Goal: Task Accomplishment & Management: Manage account settings

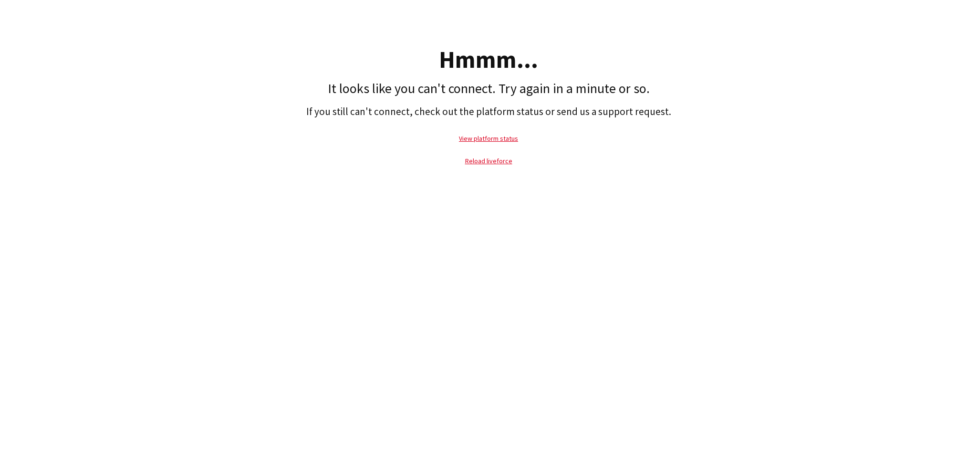
click at [493, 167] on p "Reload liveforce" at bounding box center [488, 161] width 967 height 22
click at [493, 162] on link "Reload liveforce" at bounding box center [488, 160] width 47 height 9
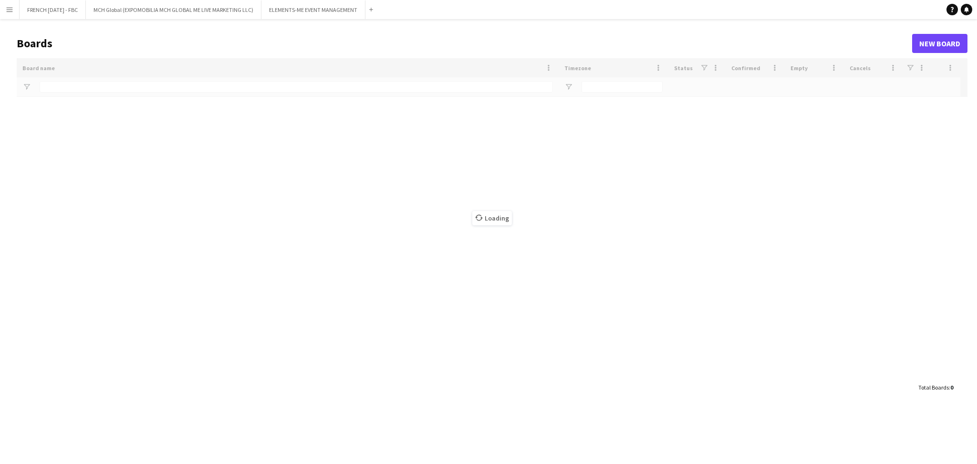
type input "******"
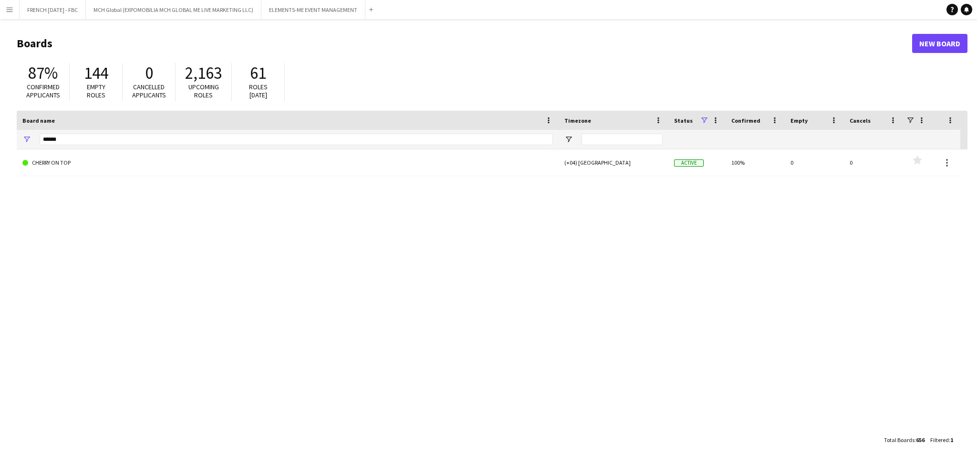
click at [8, 9] on app-icon "Menu" at bounding box center [10, 10] width 8 height 8
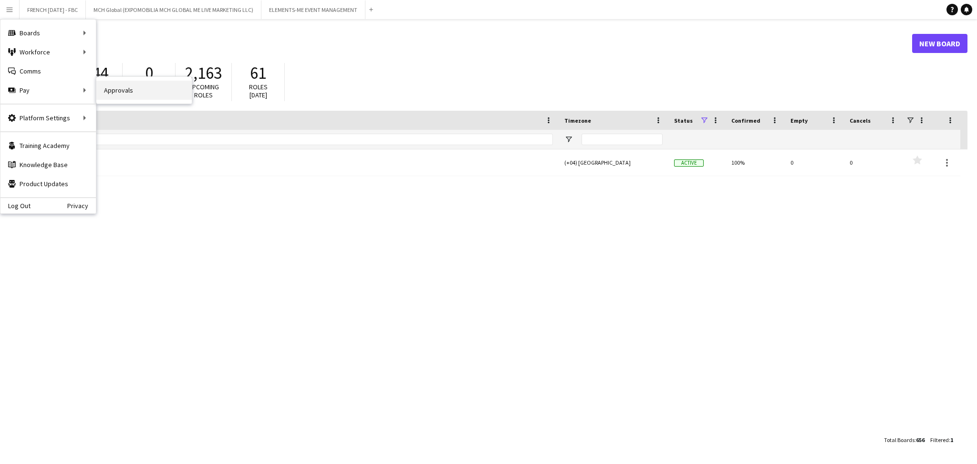
click at [130, 91] on link "Approvals" at bounding box center [143, 90] width 95 height 19
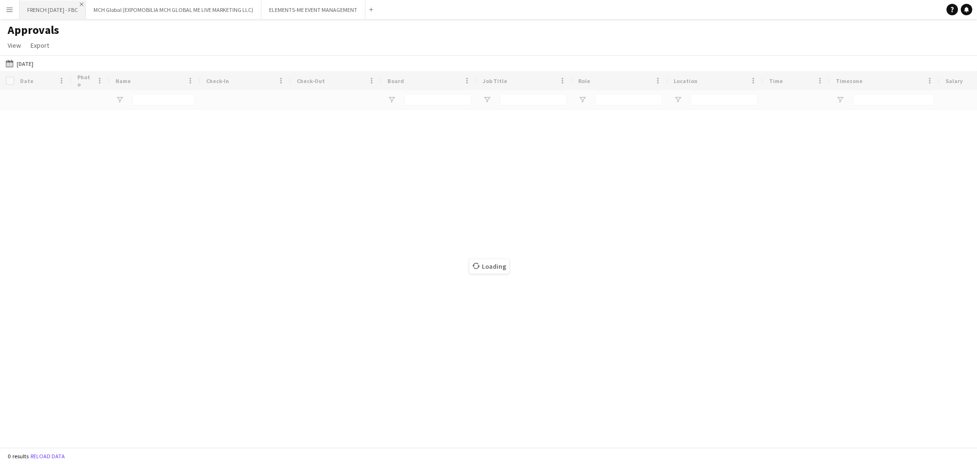
click at [83, 4] on app-icon "Close" at bounding box center [82, 4] width 4 height 4
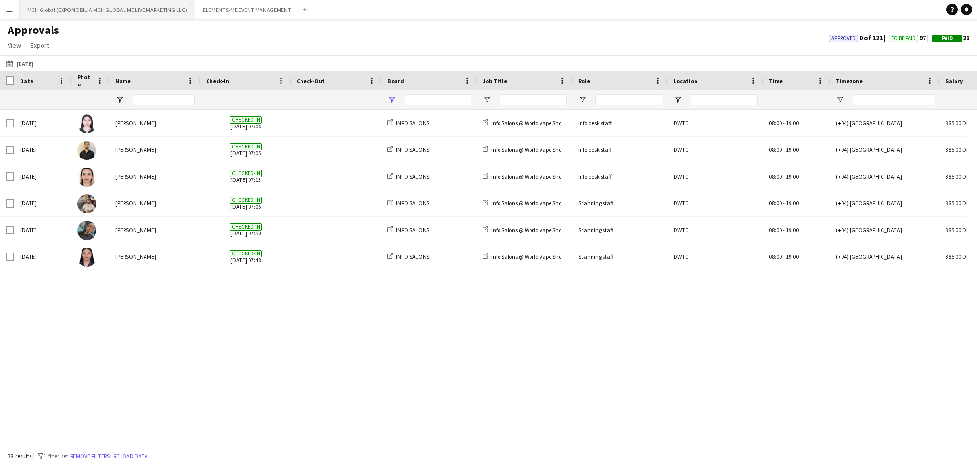
type input "****"
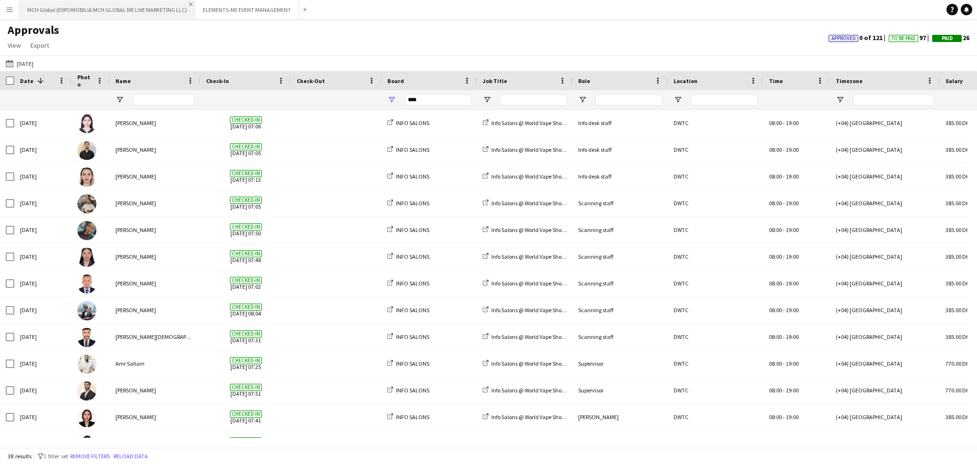
click at [189, 4] on app-icon "Close" at bounding box center [191, 4] width 4 height 4
click at [119, 4] on app-icon "Close" at bounding box center [119, 4] width 4 height 4
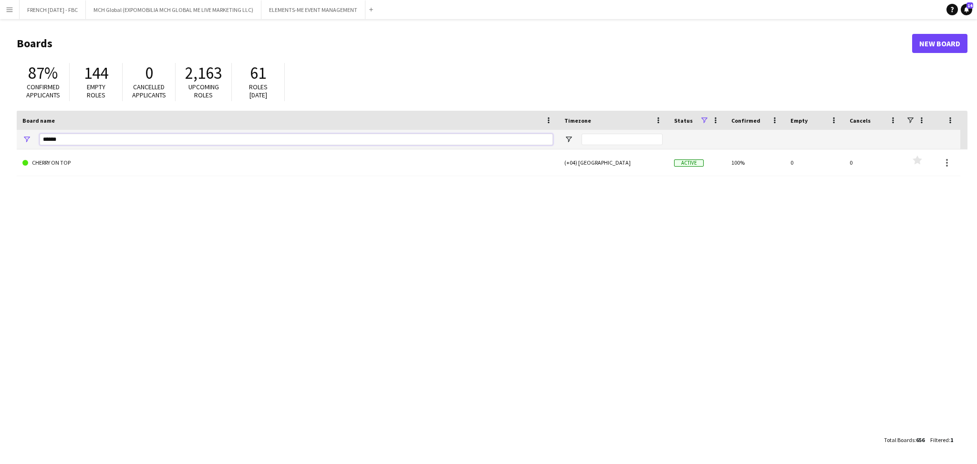
drag, startPoint x: 88, startPoint y: 143, endPoint x: 0, endPoint y: 141, distance: 87.8
click at [0, 141] on main "Boards New Board 87% Confirmed applicants 144 Empty roles 0 Cancelled applicant…" at bounding box center [488, 241] width 977 height 444
type input "*****"
click at [82, 183] on div "SAINT LAURENT (+04) Dubai Active 100% 0 0 Favourites" at bounding box center [492, 289] width 950 height 281
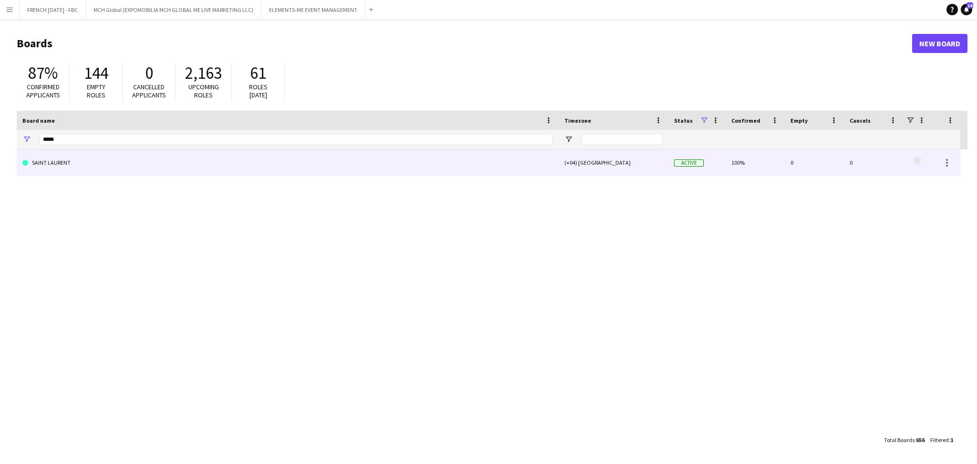
click at [85, 160] on link "SAINT LAURENT" at bounding box center [287, 162] width 530 height 27
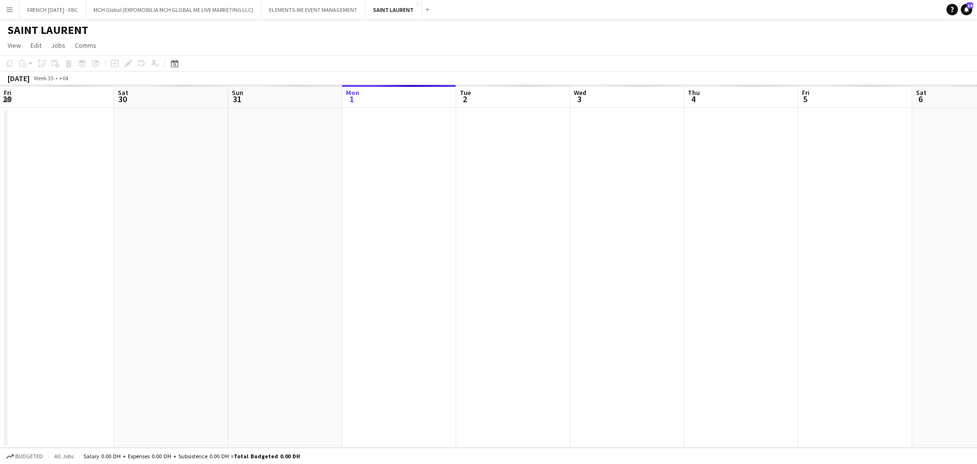
scroll to position [0, 227]
drag, startPoint x: 941, startPoint y: 316, endPoint x: 144, endPoint y: 306, distance: 796.9
click at [144, 306] on app-calendar-viewport "Fri 29 Sat 30 Sun 31 Mon 1 Tue 2 Wed 3 Thu 4 Fri 5 Sat 6 Sun 7 Mon 8 Tue 9 Wed …" at bounding box center [488, 266] width 977 height 362
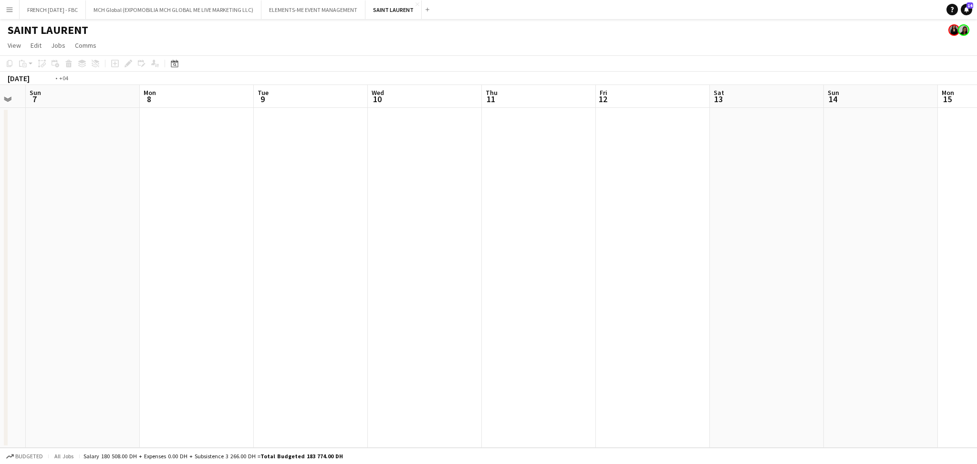
drag, startPoint x: 479, startPoint y: 307, endPoint x: 47, endPoint y: 300, distance: 431.6
click at [47, 300] on app-calendar-viewport "Thu 4 Fri 5 Sat 6 Sun 7 Mon 8 Tue 9 Wed 10 Thu 11 Fri 12 Sat 13 Sun 14 Mon 15 T…" at bounding box center [488, 266] width 977 height 362
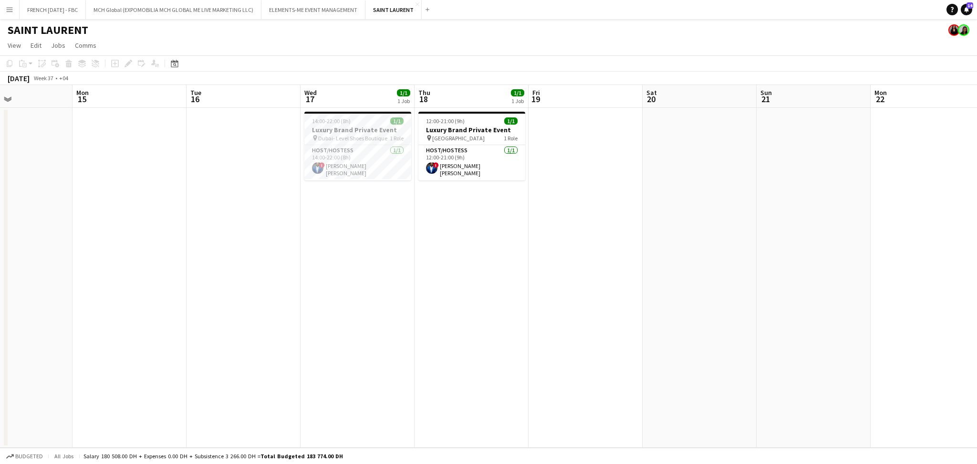
drag, startPoint x: 585, startPoint y: 330, endPoint x: 307, endPoint y: 319, distance: 278.7
click at [307, 319] on app-calendar-viewport "Thu 11 Fri 12 Sat 13 Sun 14 Mon 15 Tue 16 Wed 17 1/1 1 Job Thu 18 1/1 1 Job Fri…" at bounding box center [488, 266] width 977 height 362
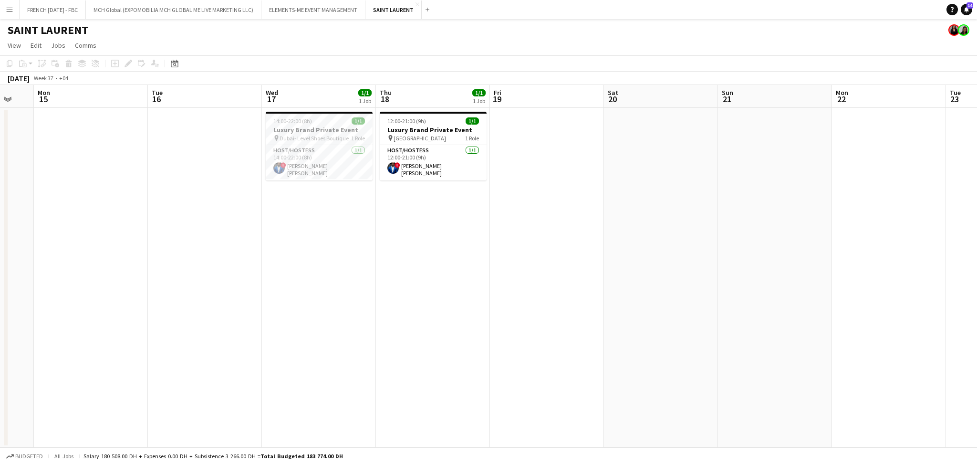
drag, startPoint x: 544, startPoint y: 263, endPoint x: 505, endPoint y: 268, distance: 39.0
click at [505, 268] on app-calendar-viewport "Thu 11 Fri 12 Sat 13 Sun 14 Mon 15 Tue 16 Wed 17 1/1 1 Job Thu 18 1/1 1 Job Fri…" at bounding box center [488, 266] width 977 height 362
click at [322, 227] on app-date-cell "14:00-22:00 (8h) 1/1 Luxury Brand Private Event pin Dubai- Level Shoes Boutique…" at bounding box center [319, 278] width 114 height 340
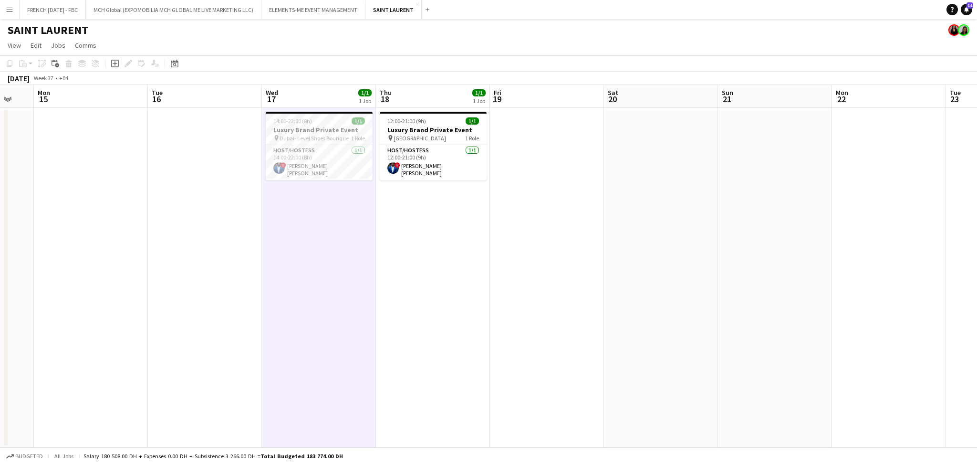
click at [328, 240] on app-date-cell "14:00-22:00 (8h) 1/1 Luxury Brand Private Event pin Dubai- Level Shoes Boutique…" at bounding box center [319, 278] width 114 height 340
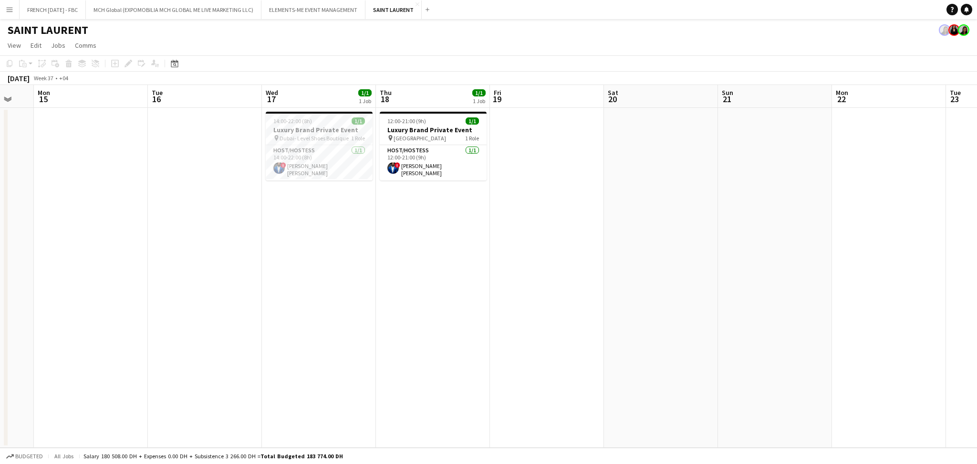
click at [1, 10] on button "Menu" at bounding box center [9, 9] width 19 height 19
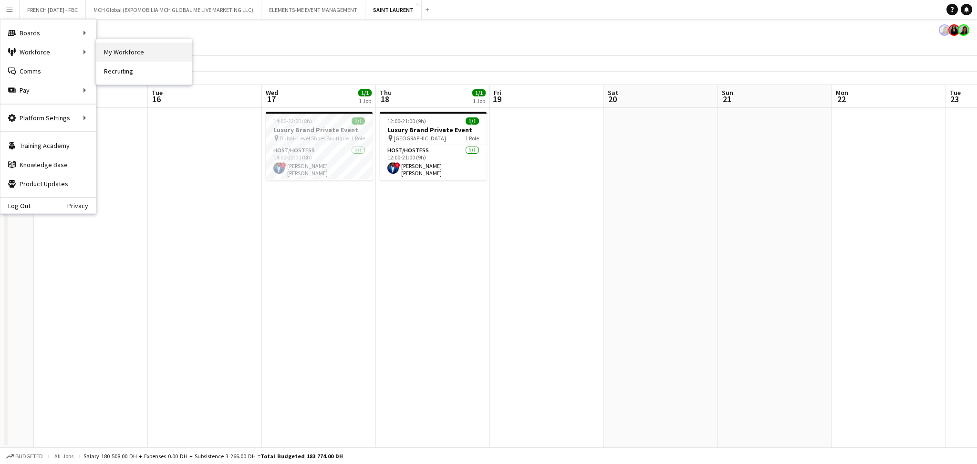
click at [121, 58] on link "My Workforce" at bounding box center [143, 51] width 95 height 19
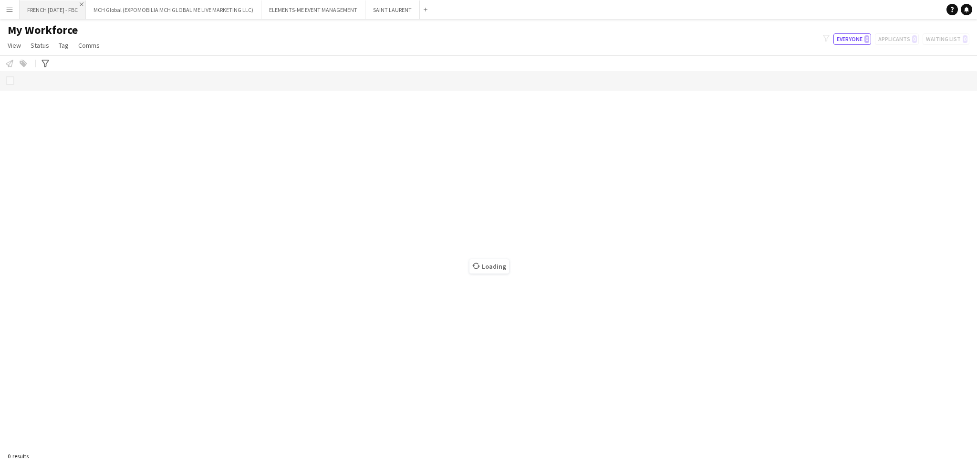
click at [83, 6] on app-icon "Close" at bounding box center [82, 4] width 4 height 4
click at [189, 4] on app-icon "Close" at bounding box center [191, 4] width 4 height 4
click at [118, 4] on app-icon "Close" at bounding box center [119, 4] width 4 height 4
click at [68, 4] on app-icon "Close" at bounding box center [70, 4] width 4 height 4
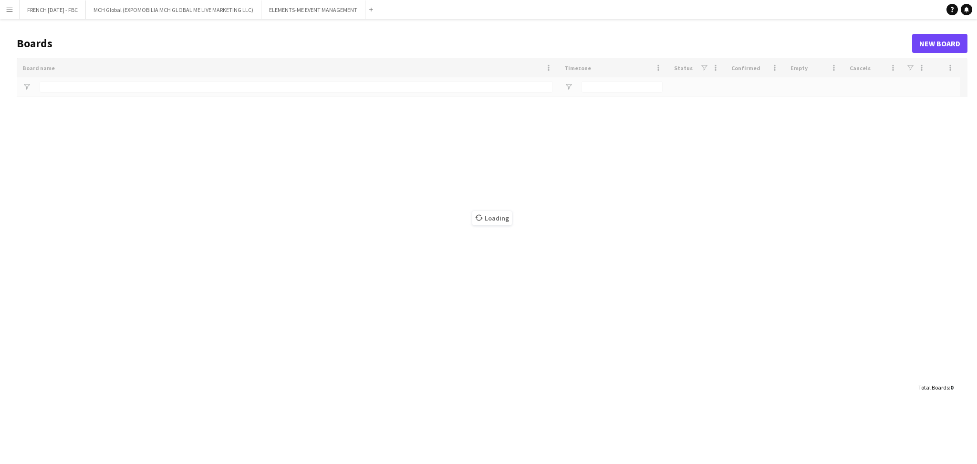
type input "******"
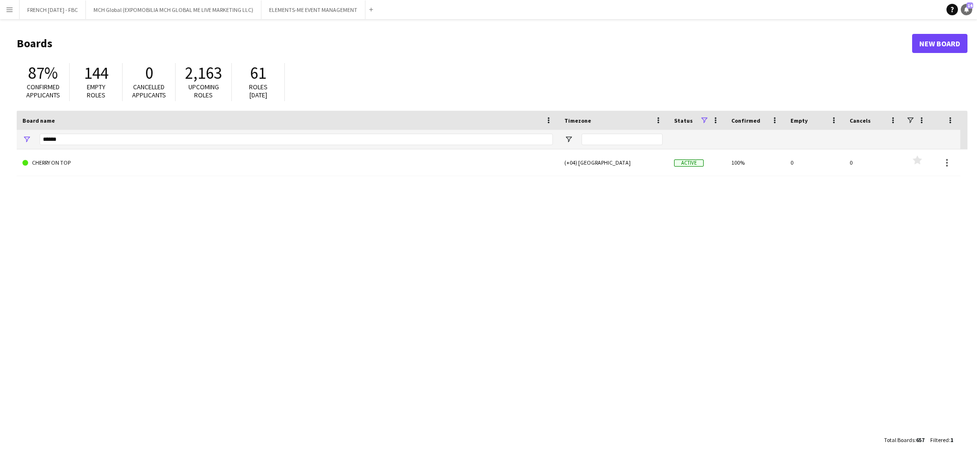
click at [969, 11] on link "Notifications 14" at bounding box center [965, 9] width 11 height 11
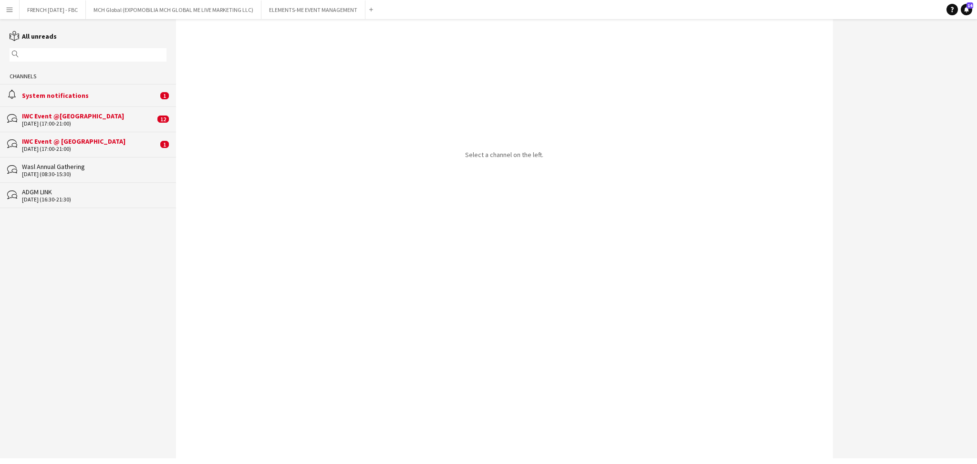
click at [70, 99] on div "System notifications" at bounding box center [90, 95] width 136 height 9
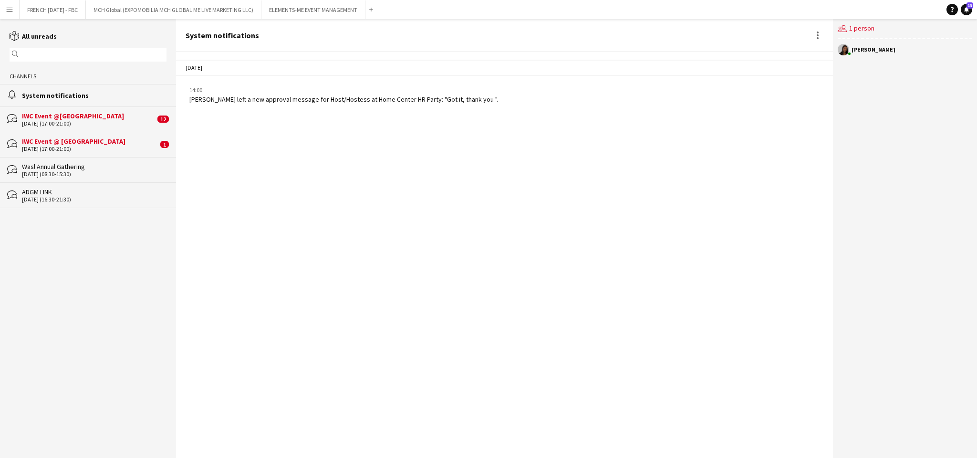
click at [113, 118] on div "IWC Event @[GEOGRAPHIC_DATA]" at bounding box center [88, 116] width 133 height 9
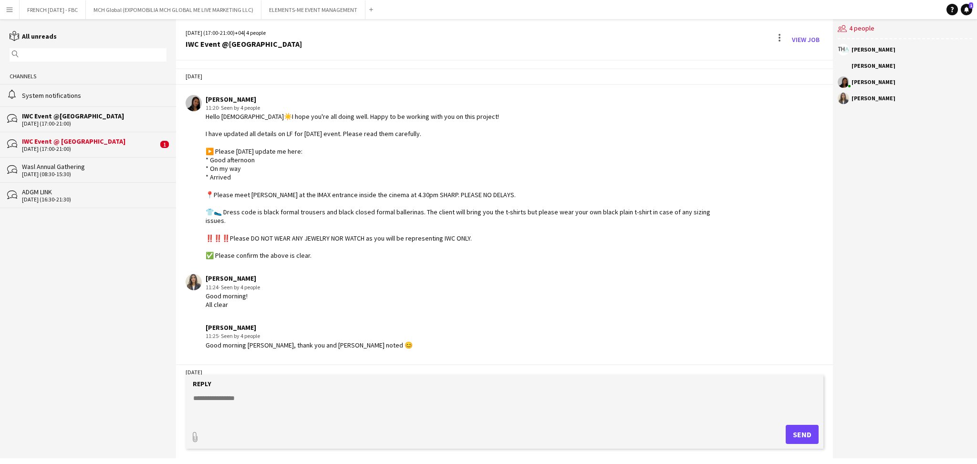
scroll to position [505, 0]
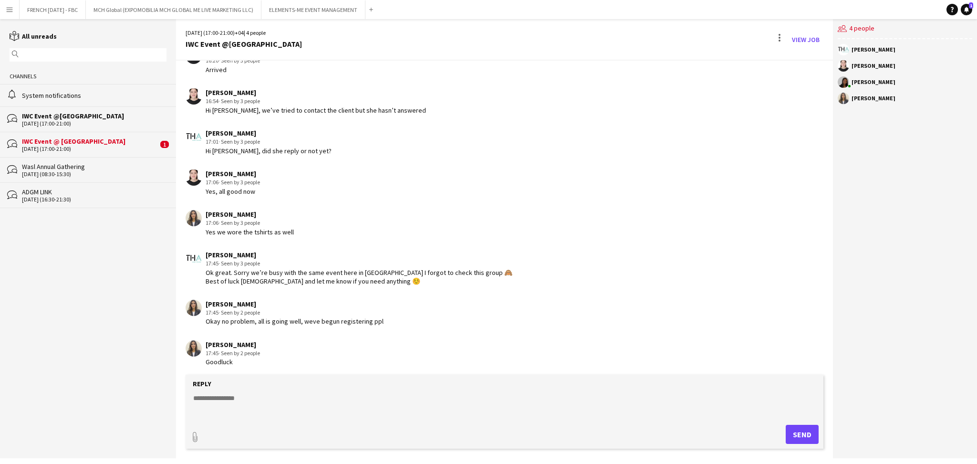
click at [107, 141] on div "IWC Event @ [GEOGRAPHIC_DATA]" at bounding box center [90, 141] width 136 height 9
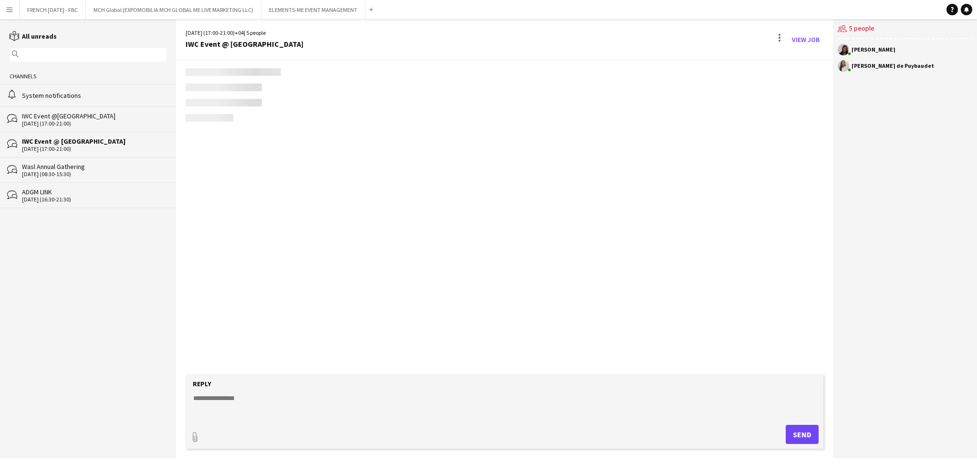
scroll to position [334, 0]
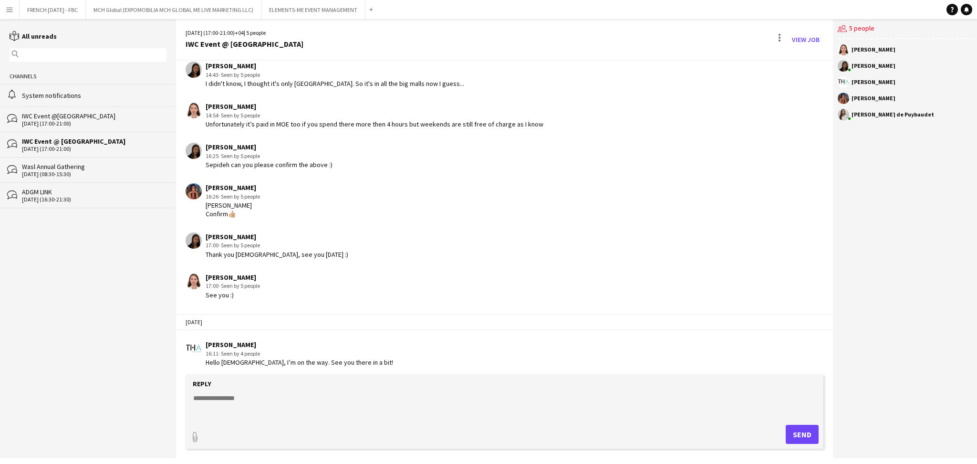
click at [84, 113] on div "IWC Event @[GEOGRAPHIC_DATA]" at bounding box center [94, 116] width 144 height 9
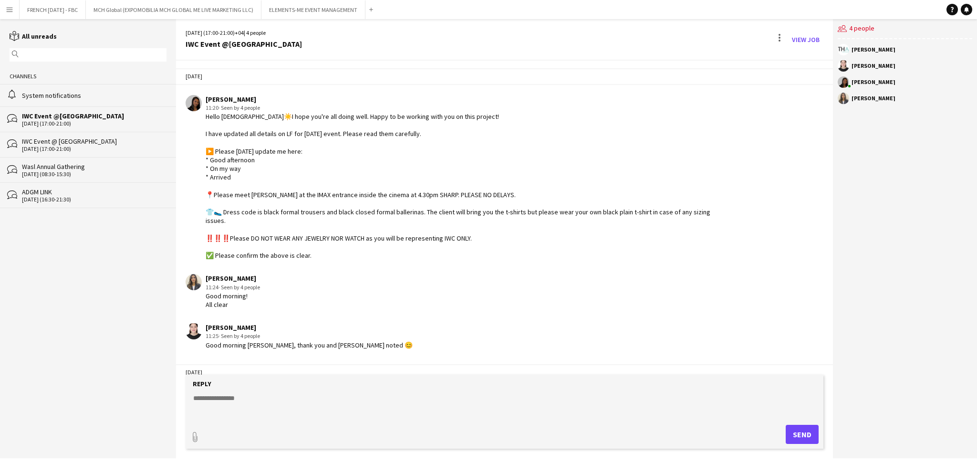
scroll to position [505, 0]
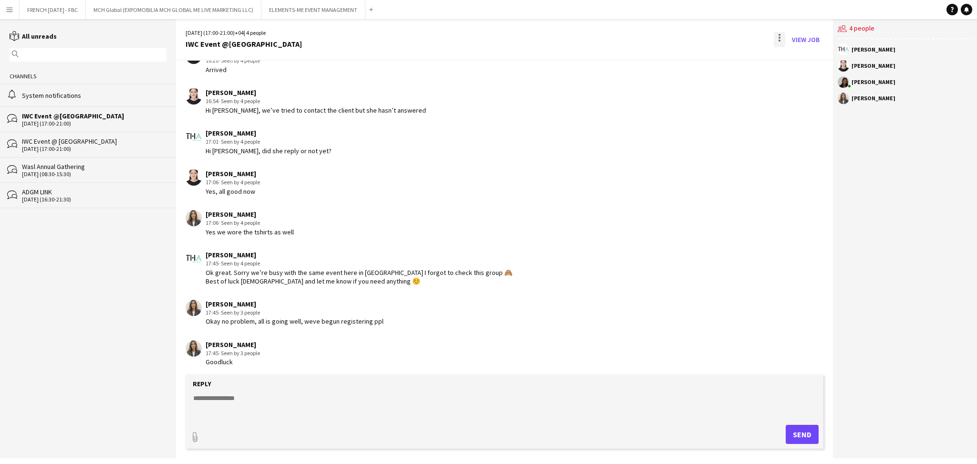
click at [781, 40] on div at bounding box center [778, 39] width 11 height 15
click at [803, 58] on span "Delete" at bounding box center [800, 58] width 22 height 8
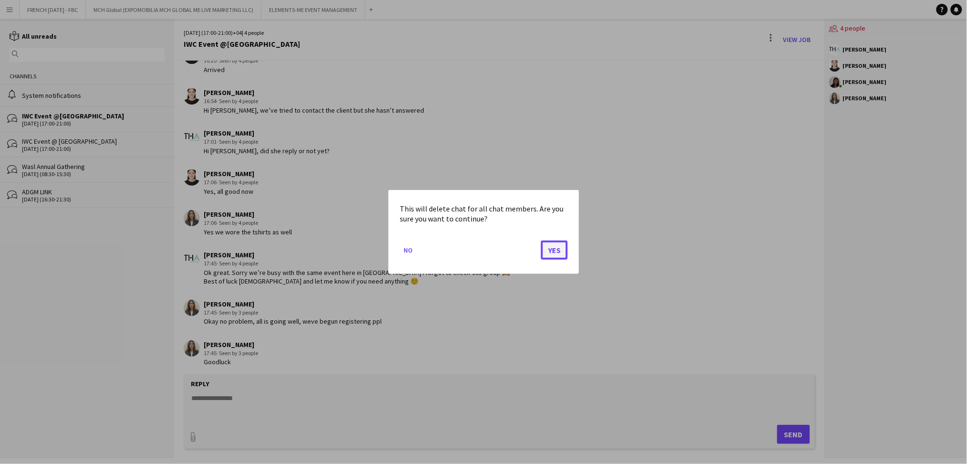
click at [559, 250] on button "Yes" at bounding box center [554, 249] width 27 height 19
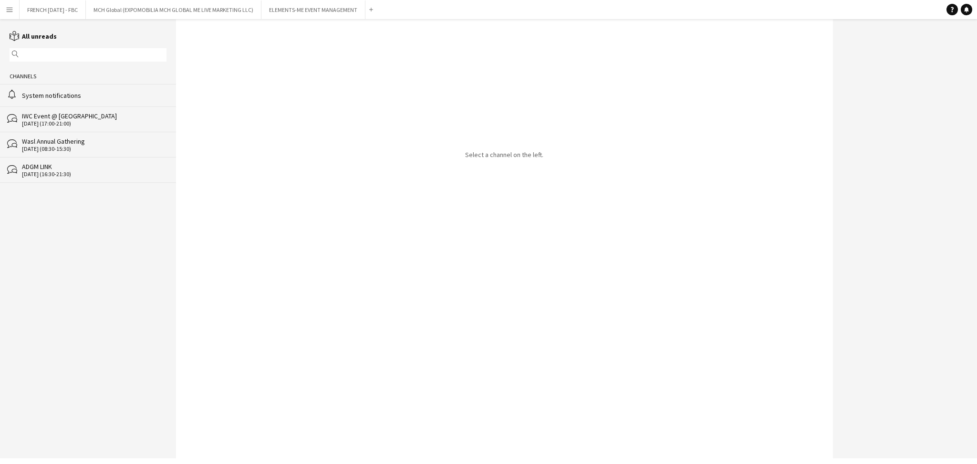
click at [115, 128] on div "bubbles IWC Event @ [GEOGRAPHIC_DATA] [DATE] (17:00-21:00)" at bounding box center [88, 118] width 176 height 25
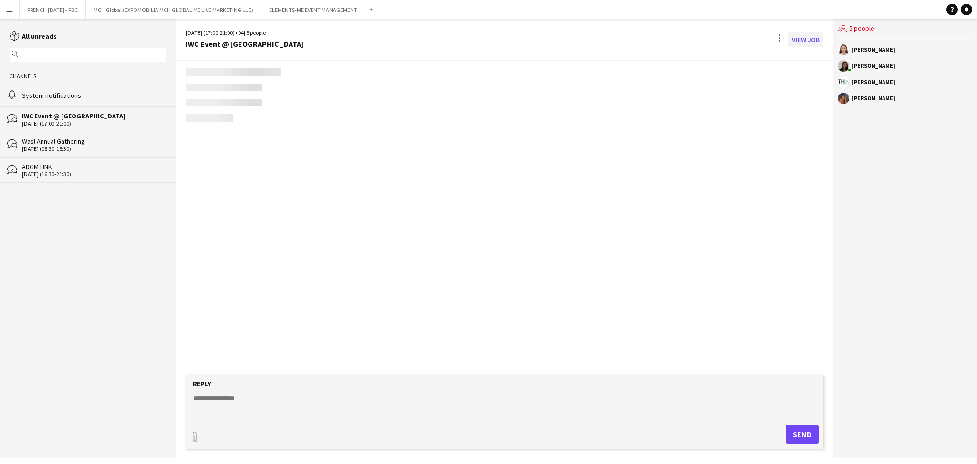
scroll to position [334, 0]
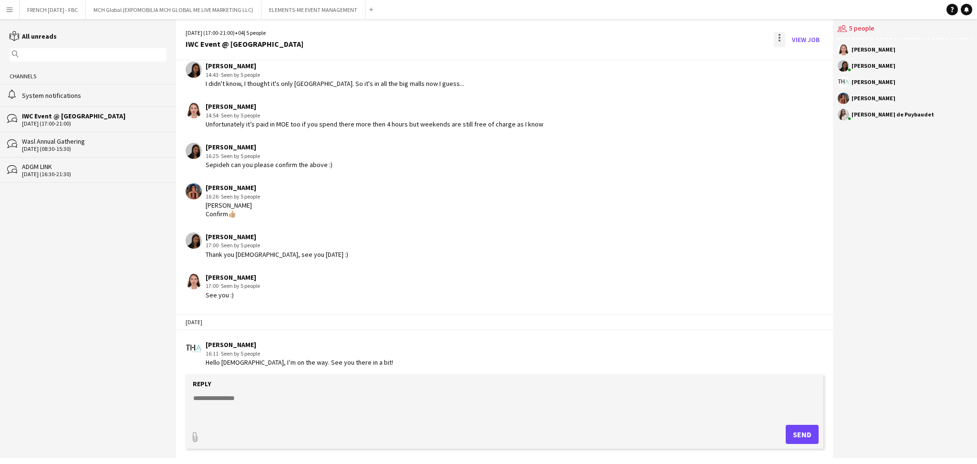
click at [782, 39] on div at bounding box center [778, 39] width 11 height 15
click at [804, 56] on span "Delete" at bounding box center [800, 58] width 22 height 8
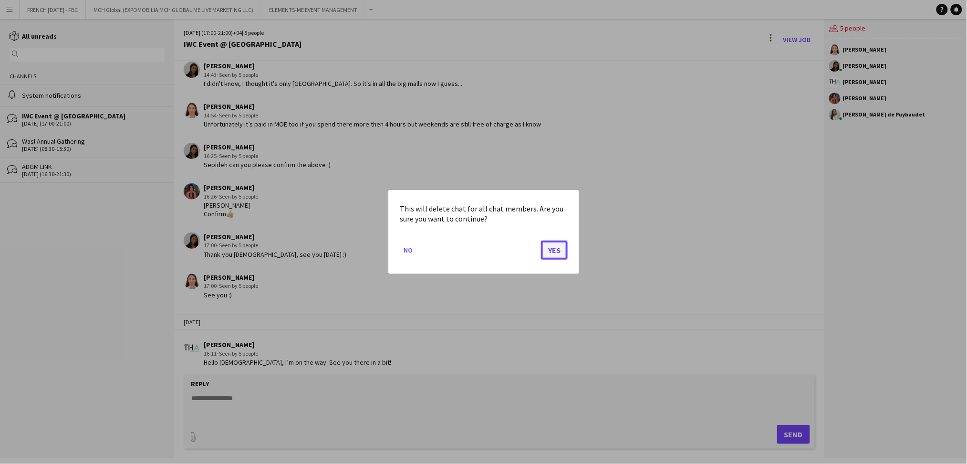
click at [562, 255] on button "Yes" at bounding box center [554, 249] width 27 height 19
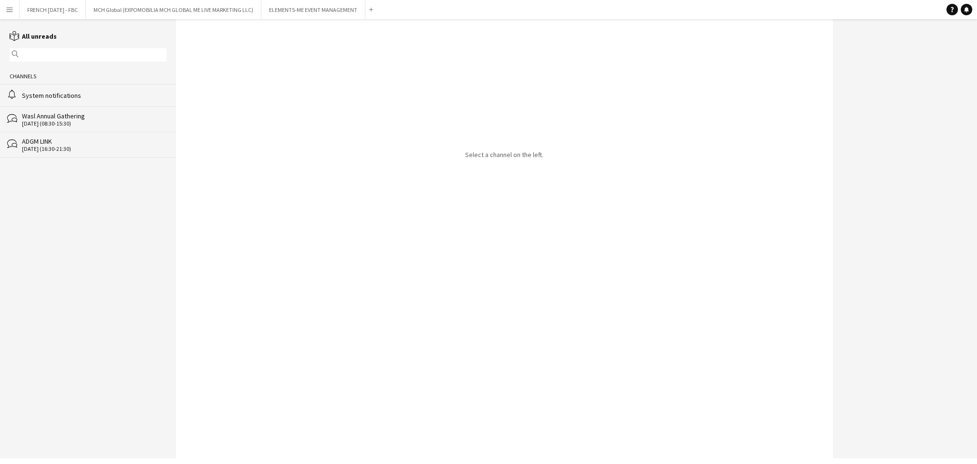
click at [93, 123] on div "[DATE] (08:30-15:30)" at bounding box center [94, 123] width 144 height 7
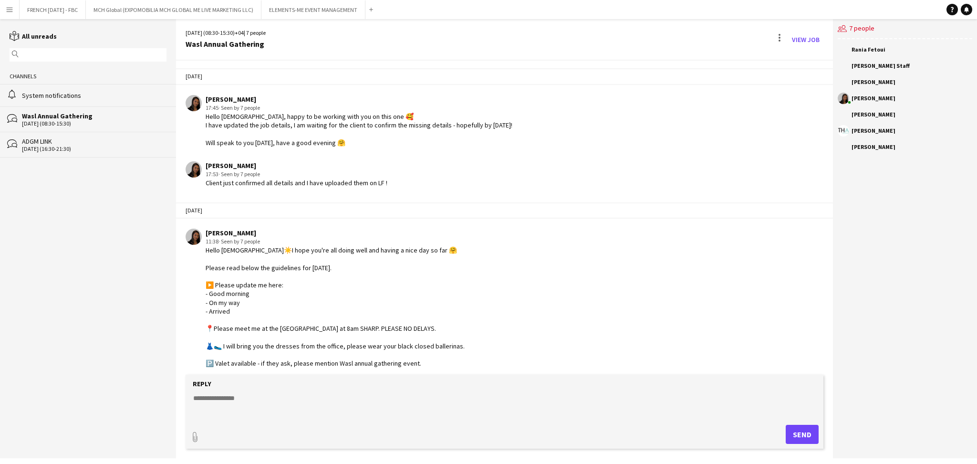
scroll to position [929, 0]
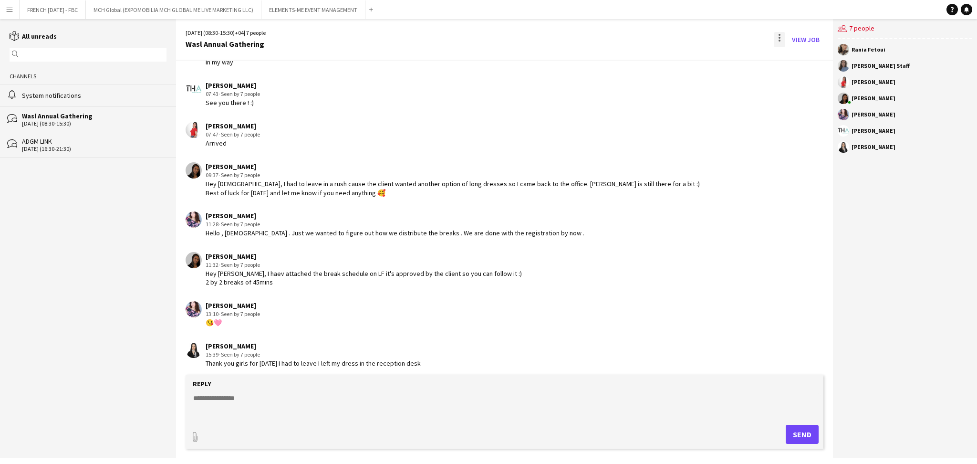
click at [776, 37] on div at bounding box center [778, 39] width 11 height 15
click at [786, 61] on app-icon "Delete" at bounding box center [785, 58] width 7 height 8
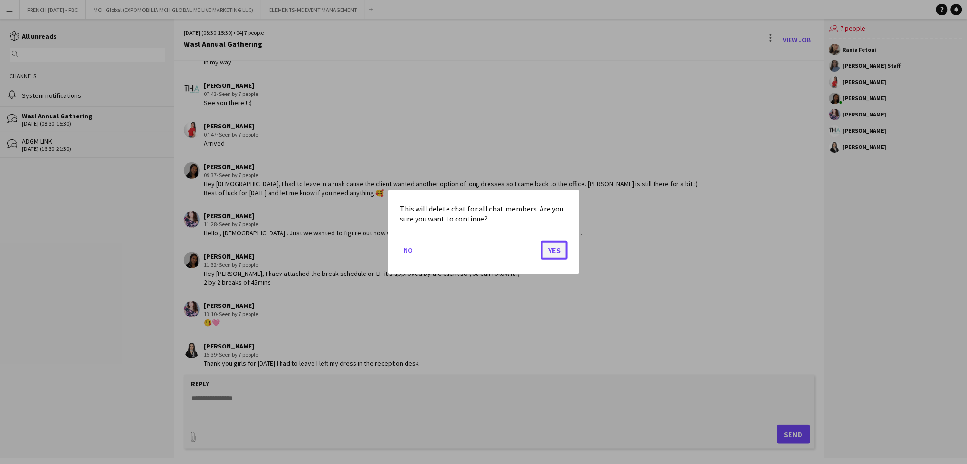
click at [554, 249] on button "Yes" at bounding box center [554, 249] width 27 height 19
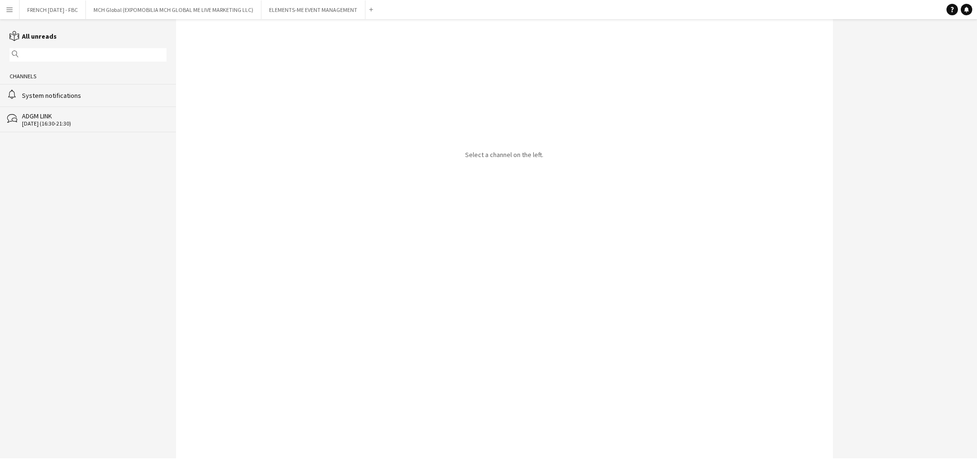
click at [55, 114] on div "ADGM LINK" at bounding box center [94, 116] width 144 height 9
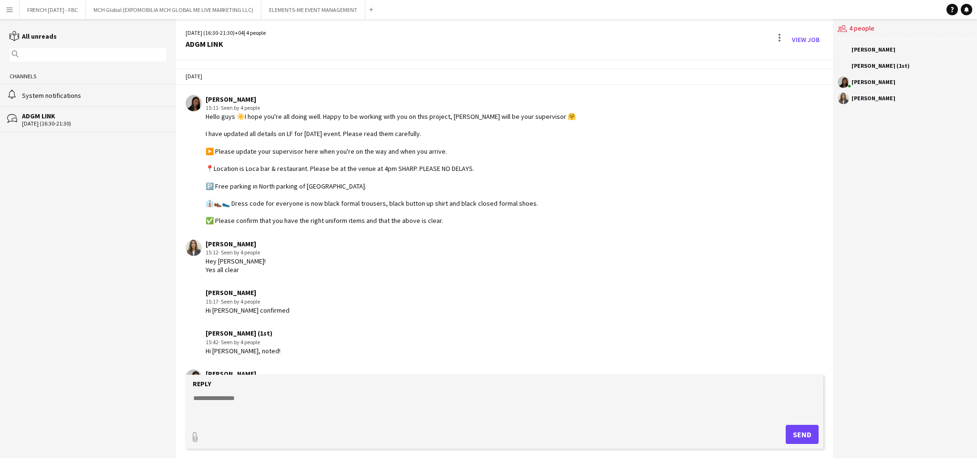
scroll to position [886, 0]
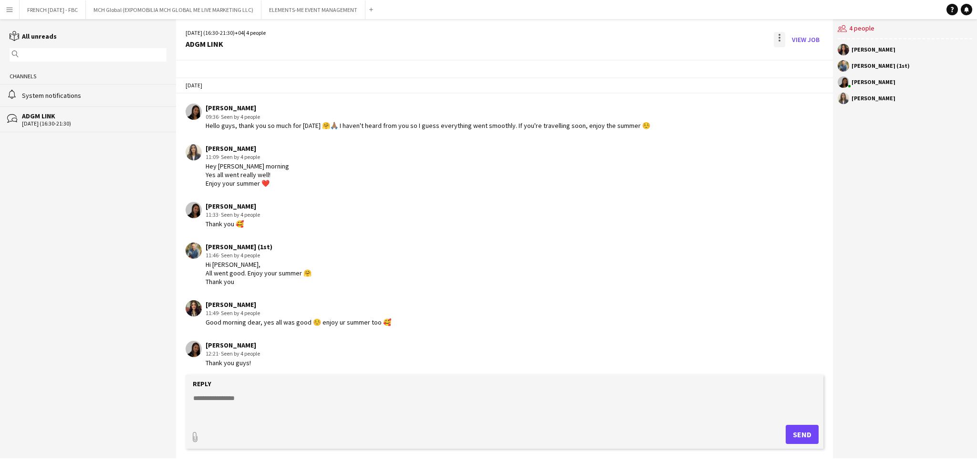
click at [784, 38] on div at bounding box center [778, 39] width 11 height 15
click at [788, 61] on app-icon "Delete" at bounding box center [785, 58] width 7 height 8
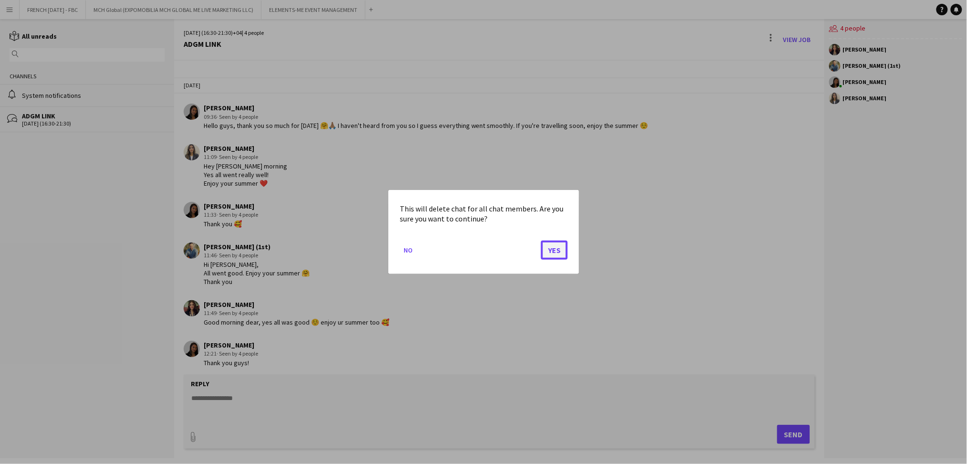
click at [545, 249] on button "Yes" at bounding box center [554, 249] width 27 height 19
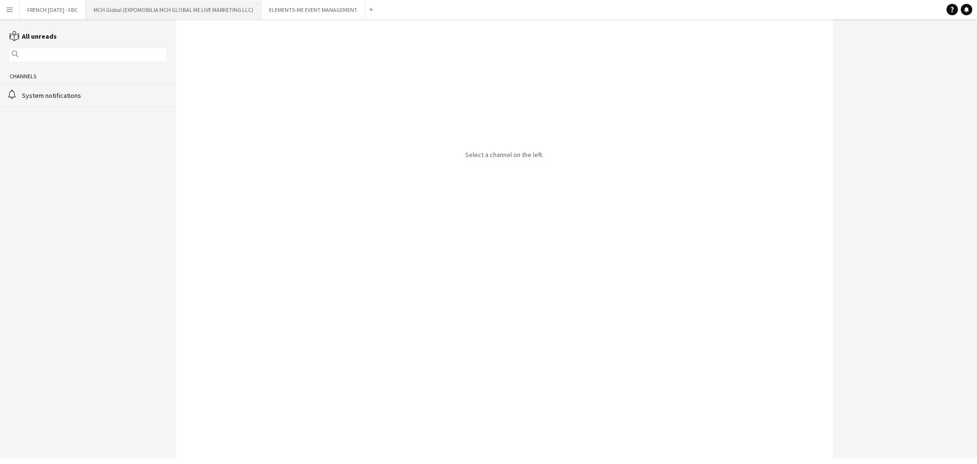
click at [136, 8] on button "MCH Global (EXPOMOBILIA MCH GLOBAL ME LIVE MARKETING LLC) Close" at bounding box center [173, 9] width 175 height 19
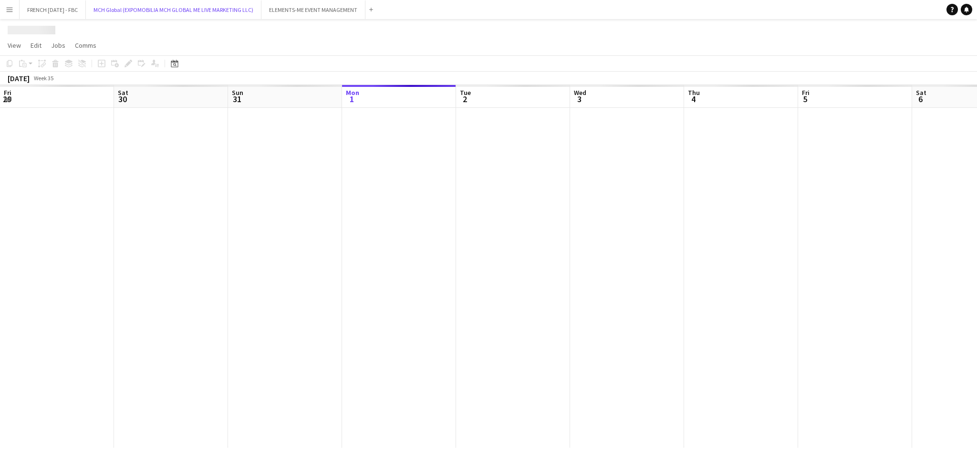
scroll to position [0, 227]
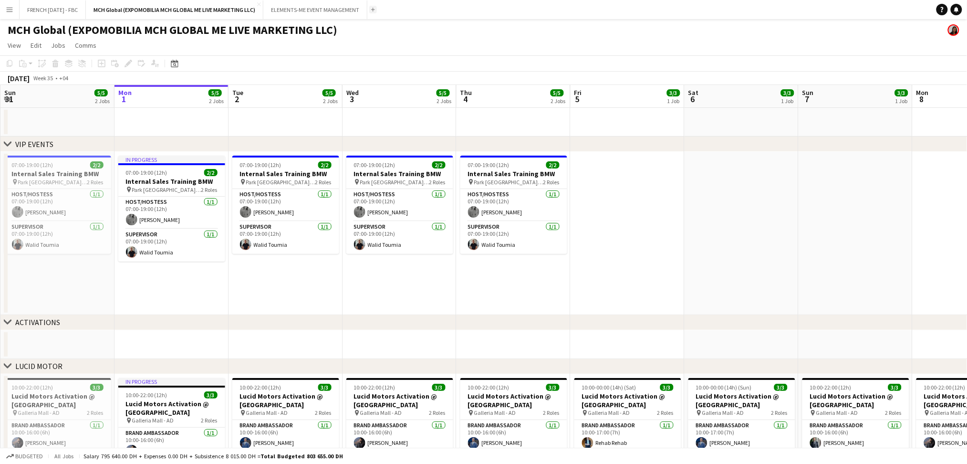
click at [375, 8] on app-icon "Add" at bounding box center [373, 10] width 4 height 4
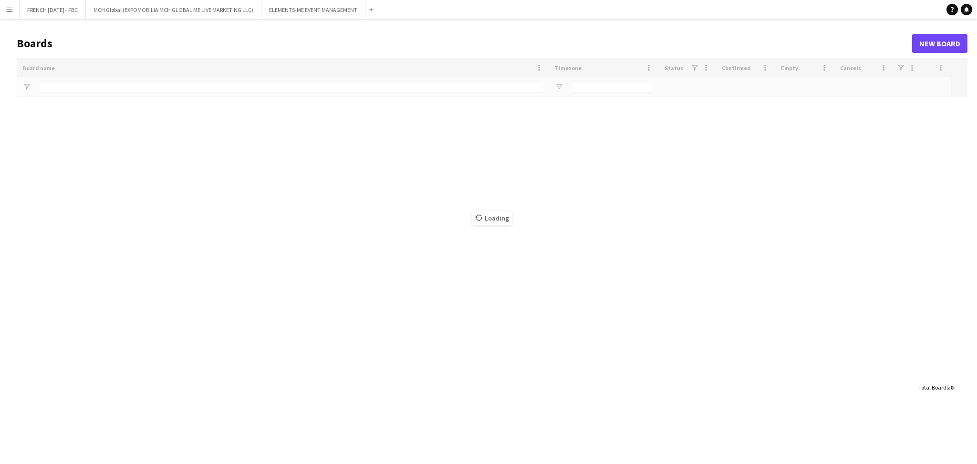
type input "*****"
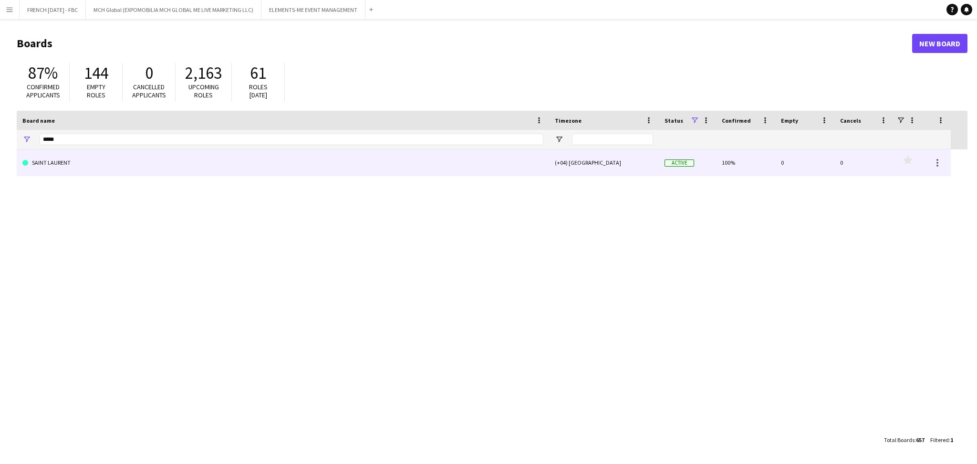
click at [201, 162] on link "SAINT LAURENT" at bounding box center [282, 162] width 521 height 27
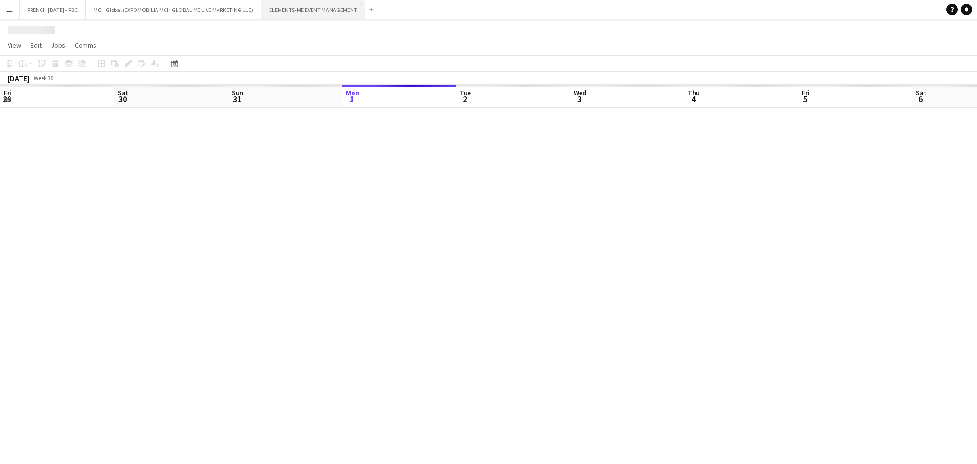
scroll to position [0, 227]
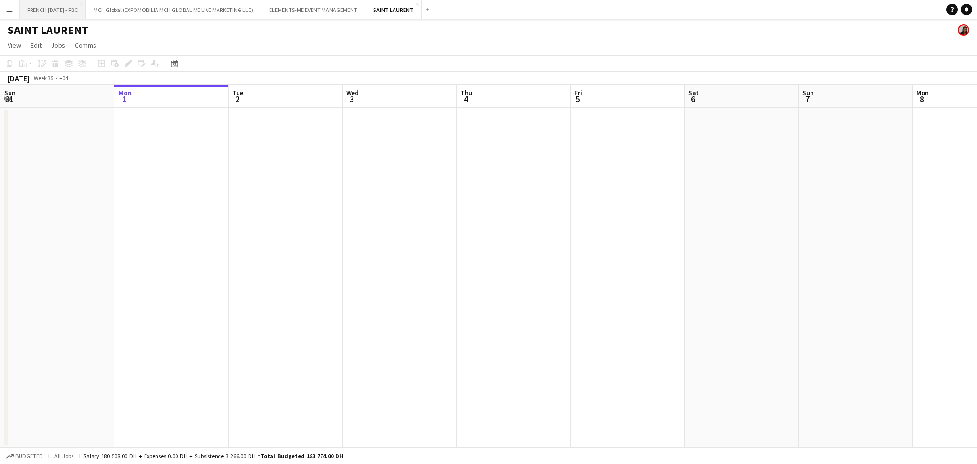
click at [65, 14] on button "FRENCH [DATE] - FBC Close" at bounding box center [53, 9] width 66 height 19
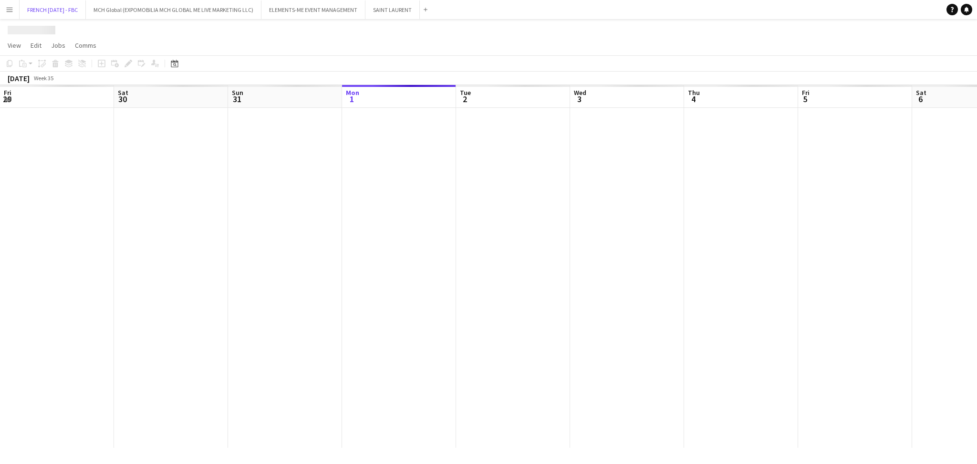
scroll to position [0, 227]
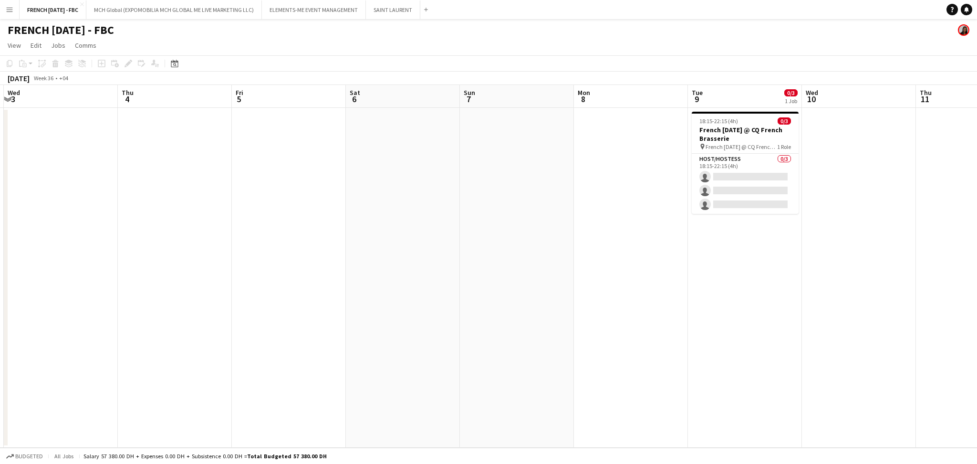
drag, startPoint x: 304, startPoint y: 254, endPoint x: 195, endPoint y: 255, distance: 108.7
click at [195, 255] on app-calendar-viewport "Sun 31 Mon 1 Tue 2 Wed 3 Thu 4 Fri 5 Sat 6 Sun 7 Mon 8 Tue 9 0/3 1 Job Wed 10 T…" at bounding box center [488, 266] width 977 height 362
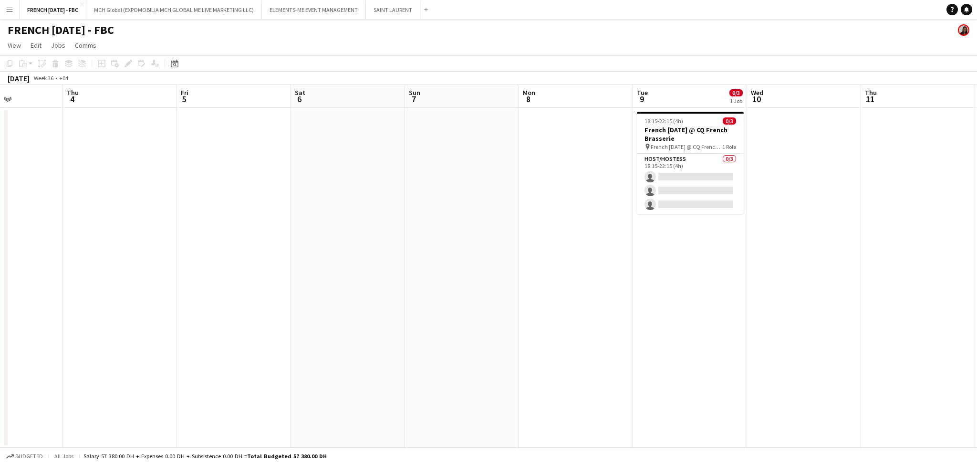
scroll to position [0, 402]
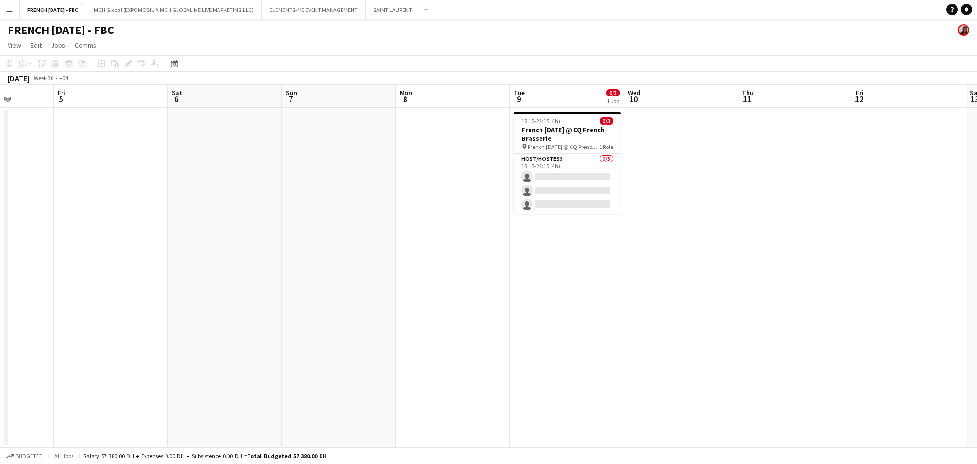
drag, startPoint x: 547, startPoint y: 274, endPoint x: 148, endPoint y: 271, distance: 399.1
click at [142, 275] on app-calendar-viewport "Mon 1 Tue 2 Wed 3 Thu 4 Fri 5 Sat 6 Sun 7 Mon 8 Tue 9 0/3 1 Job Wed 10 Thu 11 F…" at bounding box center [488, 266] width 977 height 362
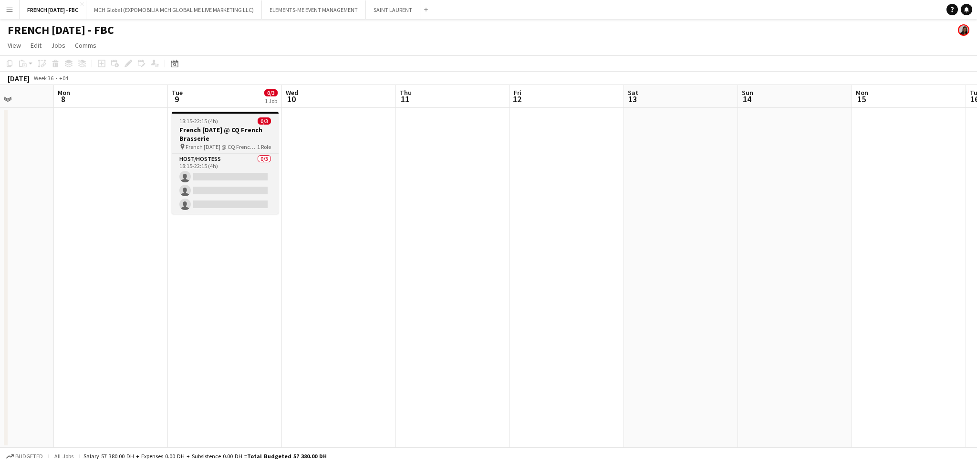
click at [233, 134] on h3 "French [DATE] @ CQ French Brasserie" at bounding box center [225, 133] width 107 height 17
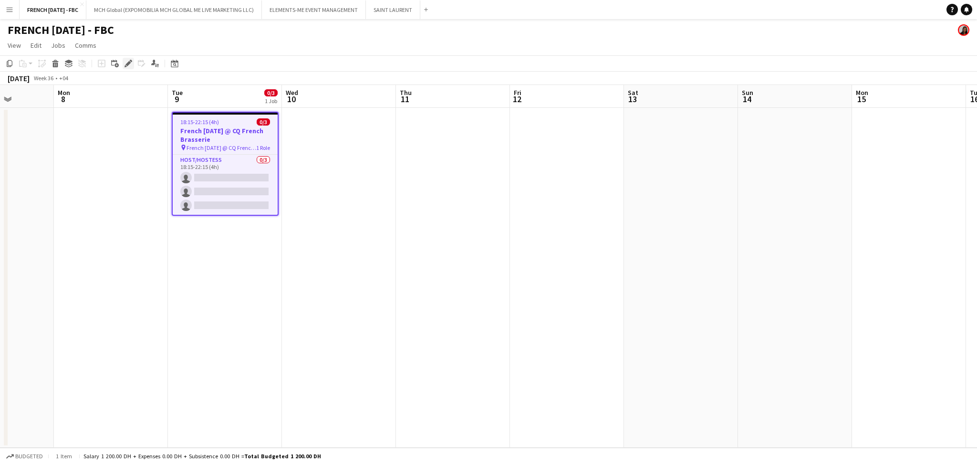
click at [127, 68] on div "Edit" at bounding box center [128, 63] width 11 height 11
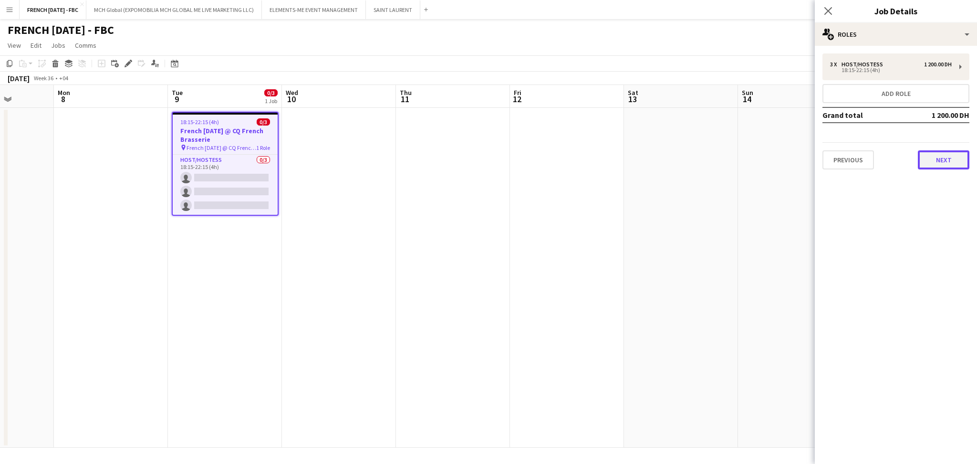
click at [938, 156] on button "Next" at bounding box center [943, 159] width 52 height 19
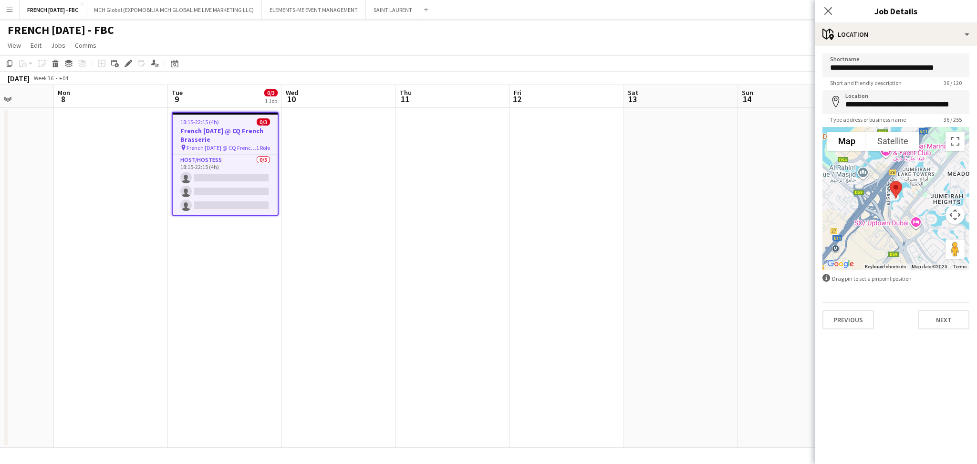
click at [600, 222] on app-date-cell at bounding box center [567, 278] width 114 height 340
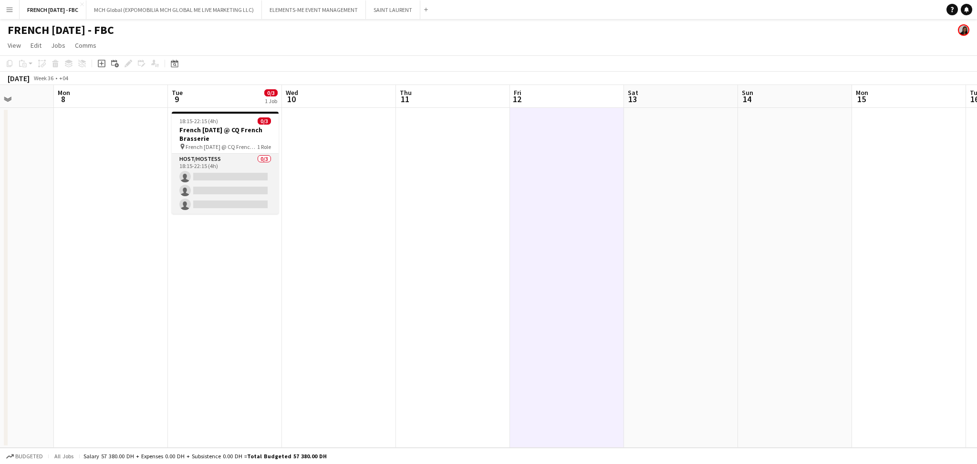
click at [241, 191] on app-card-role "Host/Hostess 0/3 18:15-22:15 (4h) single-neutral-actions single-neutral-actions…" at bounding box center [225, 184] width 107 height 60
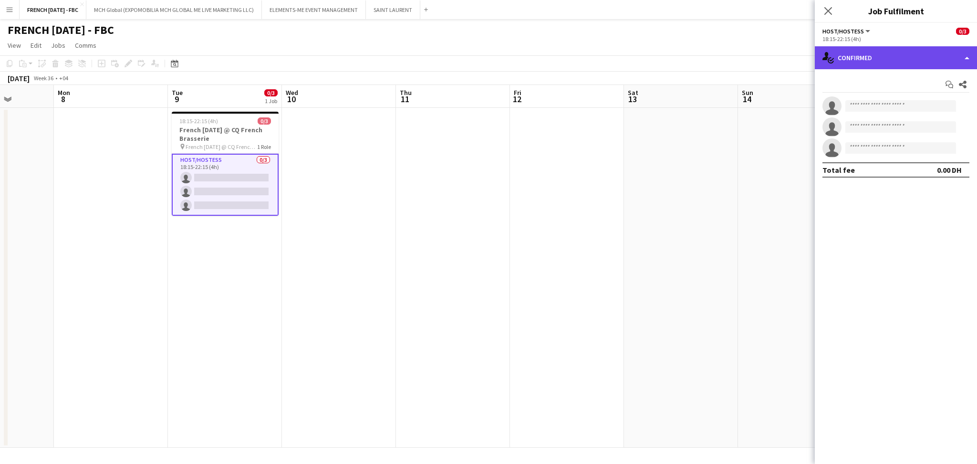
click at [882, 48] on div "single-neutral-actions-check-2 Confirmed" at bounding box center [895, 57] width 162 height 23
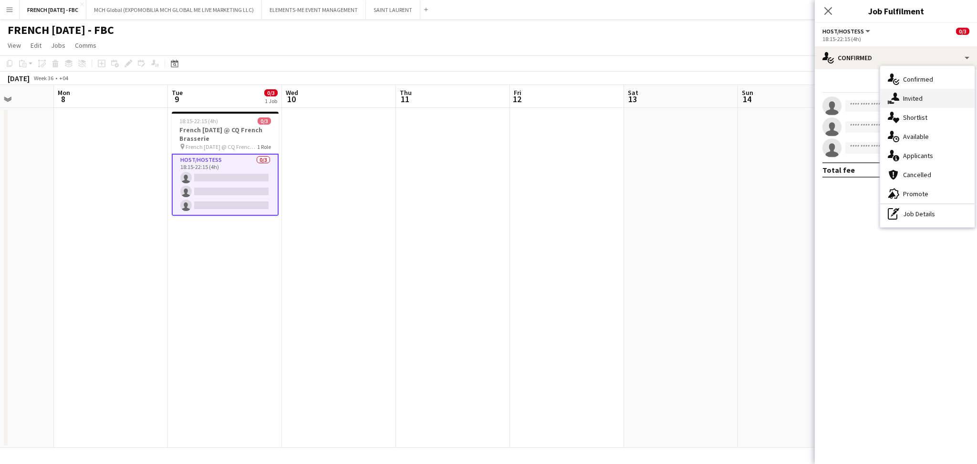
click at [914, 104] on div "single-neutral-actions-share-1 Invited" at bounding box center [927, 98] width 94 height 19
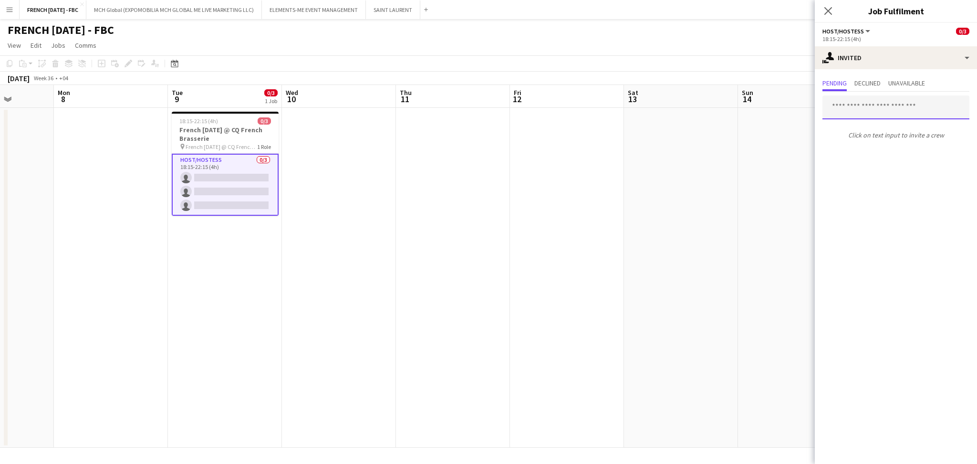
click at [902, 107] on input "text" at bounding box center [895, 107] width 147 height 24
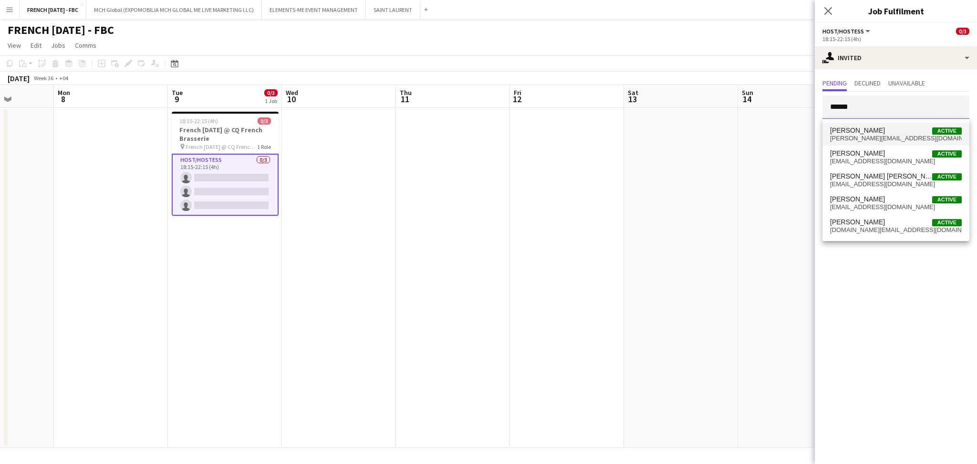
type input "******"
click at [874, 133] on span "[PERSON_NAME]" at bounding box center [857, 130] width 55 height 8
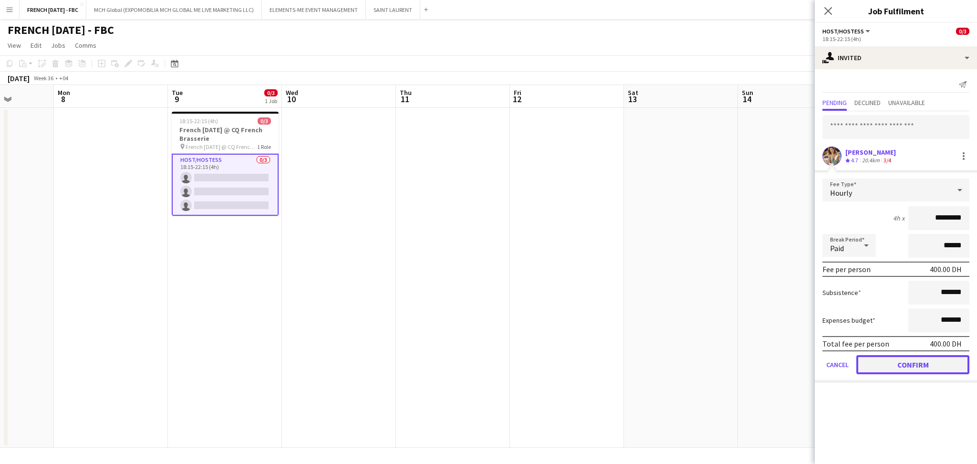
click at [938, 365] on button "Confirm" at bounding box center [912, 364] width 113 height 19
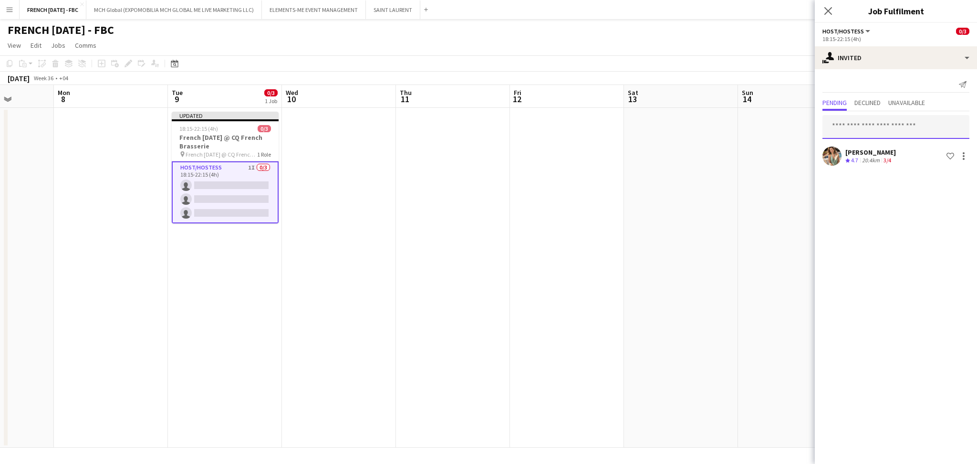
click at [901, 132] on input "text" at bounding box center [895, 127] width 147 height 24
type input "*******"
click at [901, 153] on span "[PERSON_NAME] Active" at bounding box center [896, 150] width 132 height 8
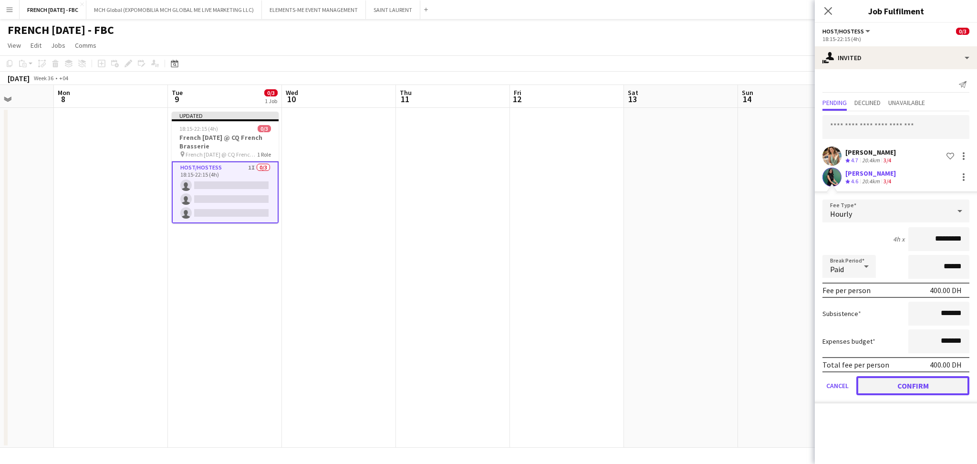
click at [906, 383] on button "Confirm" at bounding box center [912, 385] width 113 height 19
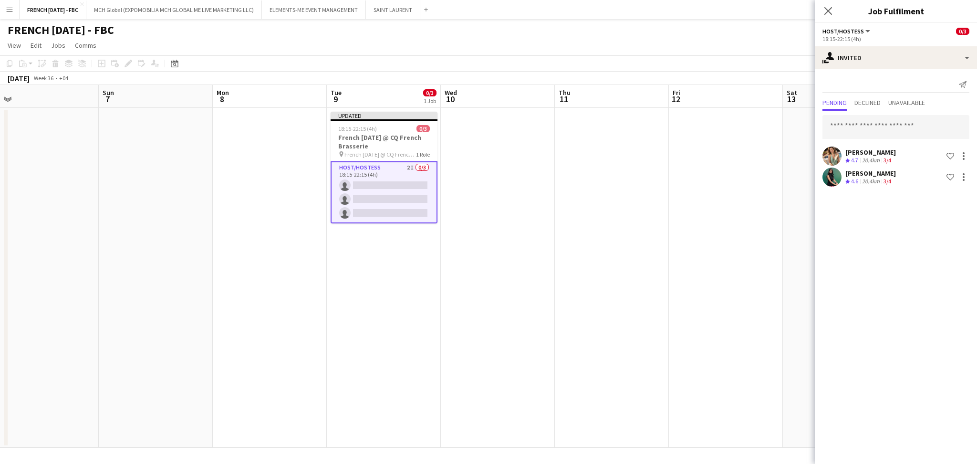
drag, startPoint x: 302, startPoint y: 292, endPoint x: 612, endPoint y: 297, distance: 310.0
click at [612, 297] on app-calendar-viewport "Thu 4 Fri 5 Sat 6 Sun 7 Mon 8 Tue 9 0/3 1 Job Wed 10 Thu 11 Fri 12 Sat 13 Sun 1…" at bounding box center [488, 266] width 977 height 362
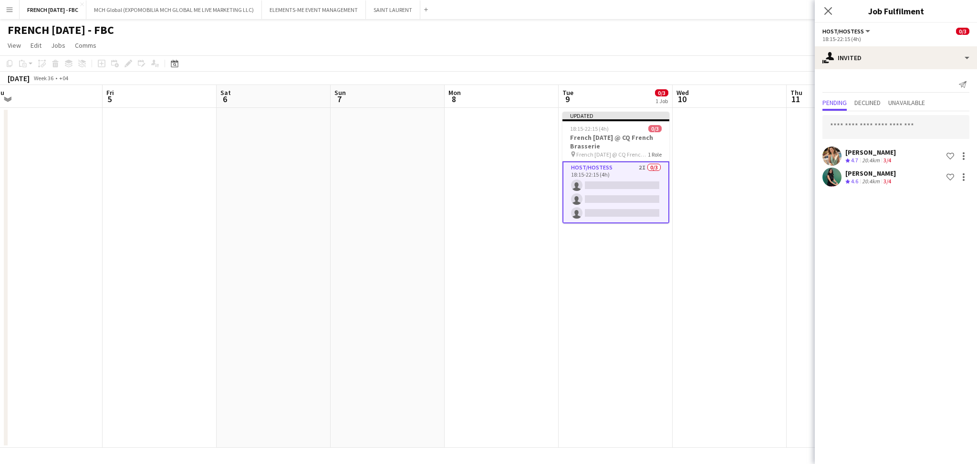
drag, startPoint x: 158, startPoint y: 313, endPoint x: 239, endPoint y: 313, distance: 81.1
click at [678, 317] on app-calendar-viewport "Tue 2 Wed 3 Thu 4 Fri 5 Sat 6 Sun 7 Mon 8 Tue 9 0/3 1 Job Wed 10 Thu 11 Fri 12 …" at bounding box center [488, 266] width 977 height 362
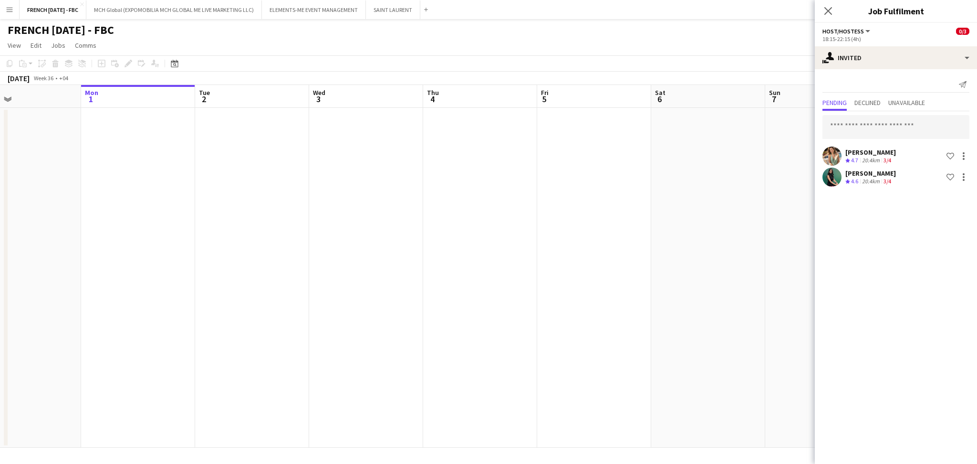
drag, startPoint x: 536, startPoint y: 328, endPoint x: 571, endPoint y: 329, distance: 34.3
click at [589, 329] on app-calendar-viewport "Fri 29 Sat 30 Sun 31 Mon 1 Tue 2 Wed 3 Thu 4 Fri 5 Sat 6 Sun 7 Mon 8 Tue 9 0/3 …" at bounding box center [488, 266] width 977 height 362
drag, startPoint x: 292, startPoint y: 320, endPoint x: 365, endPoint y: 321, distance: 72.5
click at [488, 322] on app-calendar-viewport "Sun 24 Mon 25 Tue 26 Wed 27 Thu 28 Fri 29 Sat 30 Sun 31 Mon 1 Tue 2 Wed 3 Thu 4…" at bounding box center [488, 266] width 977 height 362
drag, startPoint x: 87, startPoint y: 308, endPoint x: 367, endPoint y: 312, distance: 279.9
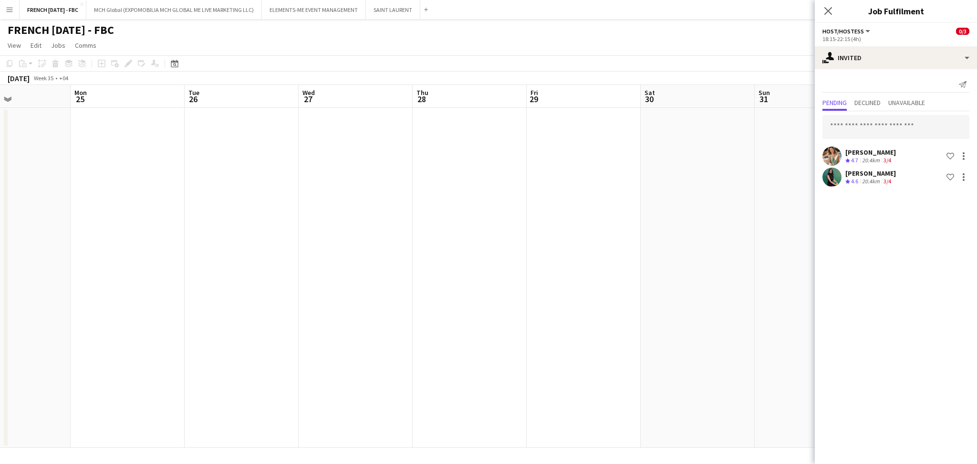
click at [485, 312] on app-calendar-viewport "Fri 22 Sat 23 Sun 24 Mon 25 Tue 26 Wed 27 Thu 28 Fri 29 Sat 30 Sun 31 Mon 1 Tue…" at bounding box center [488, 266] width 977 height 362
drag, startPoint x: 332, startPoint y: 304, endPoint x: 588, endPoint y: 304, distance: 256.1
click at [605, 304] on app-calendar-viewport "Tue 19 Wed 20 Thu 21 Fri 22 Sat 23 Sun 24 Mon 25 Tue 26 Wed 27 Thu 28 Fri 29 Sa…" at bounding box center [488, 266] width 977 height 362
drag, startPoint x: 311, startPoint y: 303, endPoint x: 498, endPoint y: 303, distance: 186.9
click at [569, 303] on app-calendar-viewport "Mon 11 Tue 12 Wed 13 Thu 14 Fri 15 Sat 16 Sun 17 Mon 18 Tue 19 Wed 20 Thu 21 Fr…" at bounding box center [488, 266] width 977 height 362
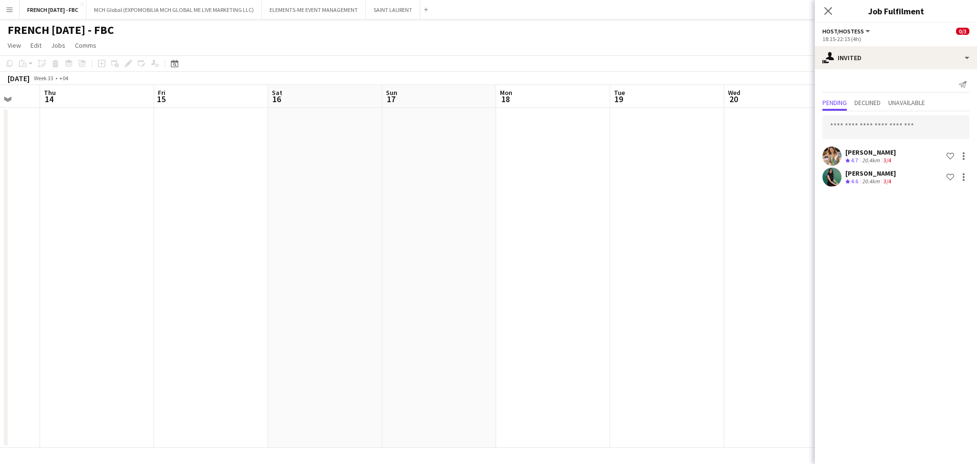
drag, startPoint x: 140, startPoint y: 296, endPoint x: 681, endPoint y: 293, distance: 541.2
click at [700, 293] on app-calendar-viewport "Mon 11 Tue 12 Wed 13 Thu 14 Fri 15 Sat 16 Sun 17 Mon 18 Tue 19 Wed 20 Thu 21 Fr…" at bounding box center [488, 266] width 977 height 362
drag, startPoint x: 257, startPoint y: 299, endPoint x: 659, endPoint y: 299, distance: 402.5
click at [659, 299] on app-calendar-viewport "Sat 2 Sun 3 Mon 4 Tue 5 Wed 6 Thu 7 Fri 8 Sat 9 Sun 10 Mon 11 Tue 12 Wed 13 Thu…" at bounding box center [488, 266] width 977 height 362
drag, startPoint x: 142, startPoint y: 309, endPoint x: 196, endPoint y: 307, distance: 53.9
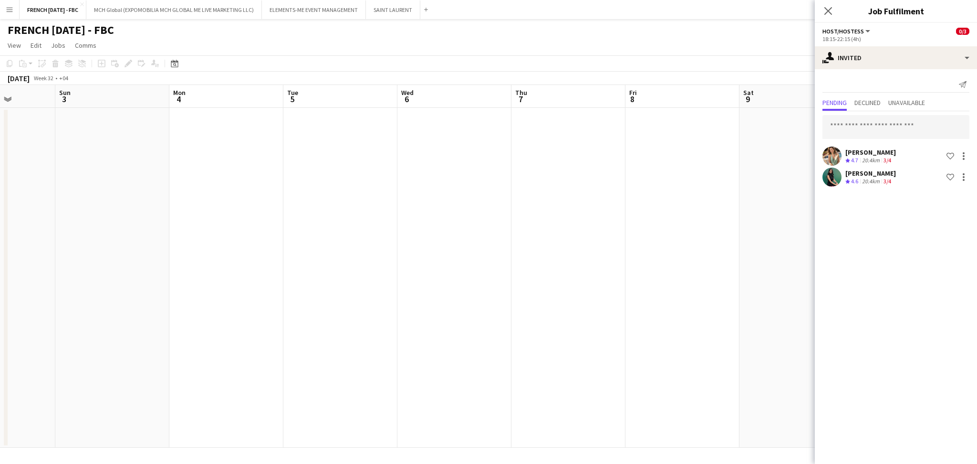
click at [619, 307] on app-calendar-viewport "Fri 1 Sat 2 Sun 3 Mon 4 Tue 5 Wed 6 Thu 7 Fri 8 Sat 9 Sun 10 Mon 11 Tue 12 Wed …" at bounding box center [488, 266] width 977 height 362
drag, startPoint x: 370, startPoint y: 300, endPoint x: 448, endPoint y: 299, distance: 78.2
click at [509, 299] on app-calendar-viewport "Fri 25 Sat 26 Sun 27 Mon 28 Tue 29 Wed 30 Thu 31 Fri 1 Sat 2 Sun 3 Mon 4 Tue 5 …" at bounding box center [488, 266] width 977 height 362
drag, startPoint x: 118, startPoint y: 301, endPoint x: 317, endPoint y: 305, distance: 199.4
click at [514, 301] on app-calendar-viewport "Thu 24 Fri 25 Sat 26 Sun 27 Mon 28 Tue 29 Wed 30 Thu 31 Fri 1 Sat 2 Sun 3 Mon 4…" at bounding box center [488, 266] width 977 height 362
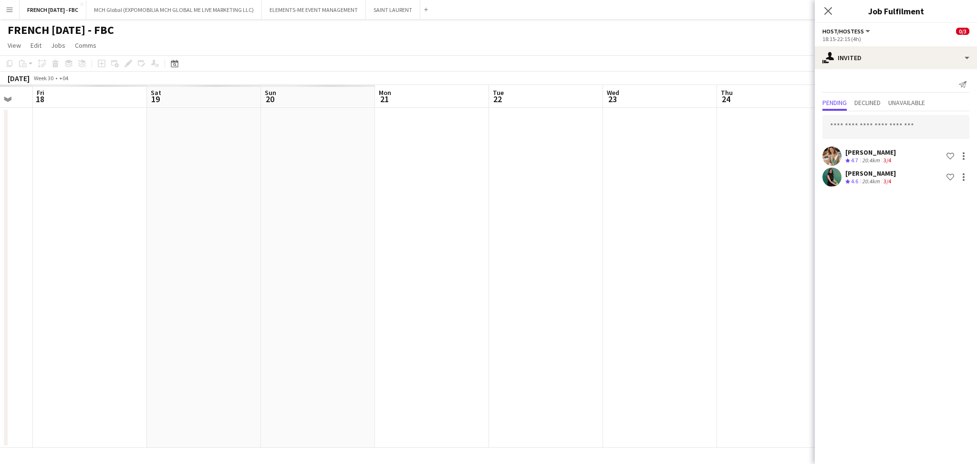
drag, startPoint x: 54, startPoint y: 301, endPoint x: 357, endPoint y: 312, distance: 303.5
click at [669, 302] on app-calendar-viewport "Tue 15 Wed 16 Thu 17 Fri 18 Sat 19 Sun 20 Mon 21 Tue 22 Wed 23 Thu 24 Fri 25 Sa…" at bounding box center [488, 266] width 977 height 362
drag, startPoint x: 200, startPoint y: 312, endPoint x: 711, endPoint y: 314, distance: 511.2
click at [785, 311] on app-calendar-viewport "Tue 15 Wed 16 Thu 17 Fri 18 Sat 19 Sun 20 Mon 21 Tue 22 Wed 23 Thu 24 Fri 25 Sa…" at bounding box center [488, 266] width 977 height 362
drag, startPoint x: 111, startPoint y: 316, endPoint x: 415, endPoint y: 317, distance: 304.2
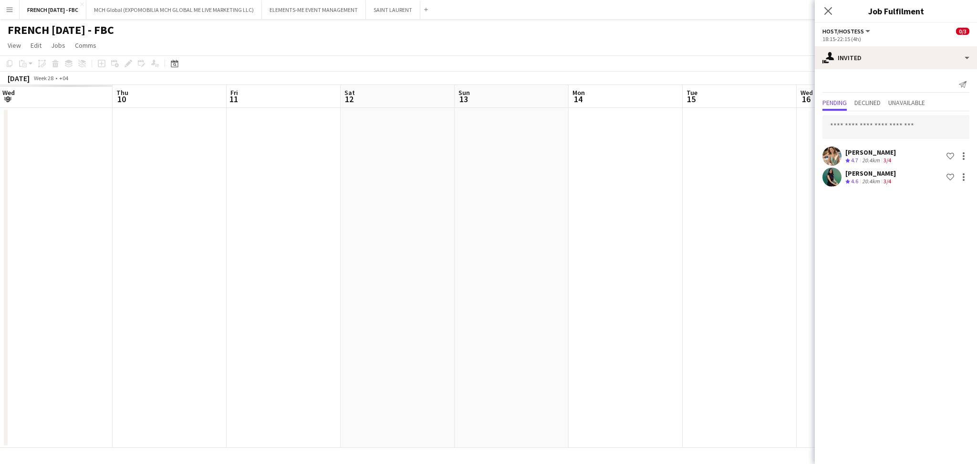
click at [645, 316] on app-calendar-viewport "Mon 7 Tue 8 Wed 9 Thu 10 Fri 11 Sat 12 Sun 13 Mon 14 Tue 15 Wed 16 Thu 17 Fri 1…" at bounding box center [488, 266] width 977 height 362
drag, startPoint x: 111, startPoint y: 316, endPoint x: 537, endPoint y: 318, distance: 425.8
click at [696, 314] on app-calendar-viewport "Tue 1 Wed 2 Thu 3 Fri 4 Sat 5 Sun 6 Mon 7 Tue 8 Wed 9 Thu 10 Fri 11 Sat 12 Sun …" at bounding box center [488, 266] width 977 height 362
click at [13, 318] on app-calendar-viewport "Tue 1 2/2 1 Job Wed 2 Thu 3 Fri 4 Sat 5 Sun 6 Mon 7 Tue 8 Wed 9 Thu 10 Fri 11 S…" at bounding box center [488, 266] width 977 height 362
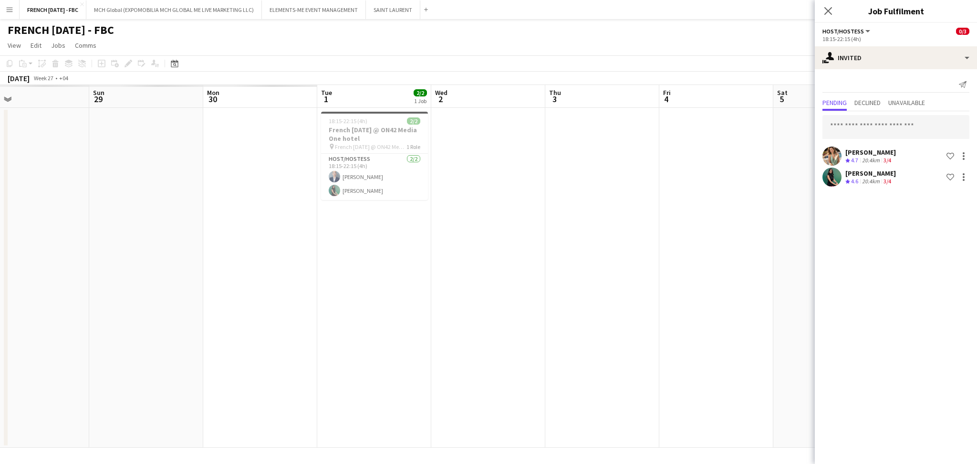
drag, startPoint x: 46, startPoint y: 313, endPoint x: 515, endPoint y: 319, distance: 468.8
click at [666, 308] on app-calendar-viewport "Thu 26 Fri 27 Sat 28 Sun 29 Mon 30 Tue 1 2/2 1 Job Wed 2 Thu 3 Fri 4 Sat 5 Sun …" at bounding box center [488, 266] width 977 height 362
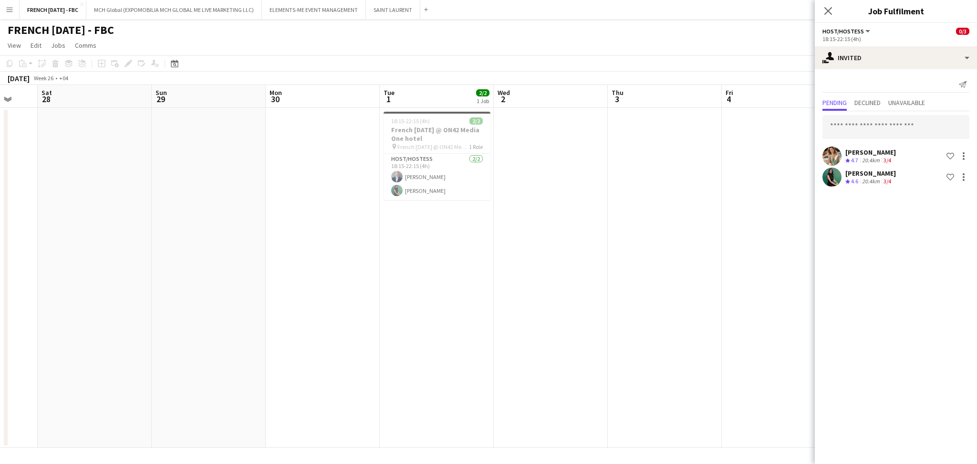
drag, startPoint x: 257, startPoint y: 298, endPoint x: 780, endPoint y: 290, distance: 523.2
click at [788, 290] on app-calendar-viewport "Wed 25 Thu 26 Fri 27 Sat 28 Sun 29 Mon 30 Tue 1 2/2 1 Job Wed 2 Thu 3 Fri 4 Sat…" at bounding box center [488, 266] width 977 height 362
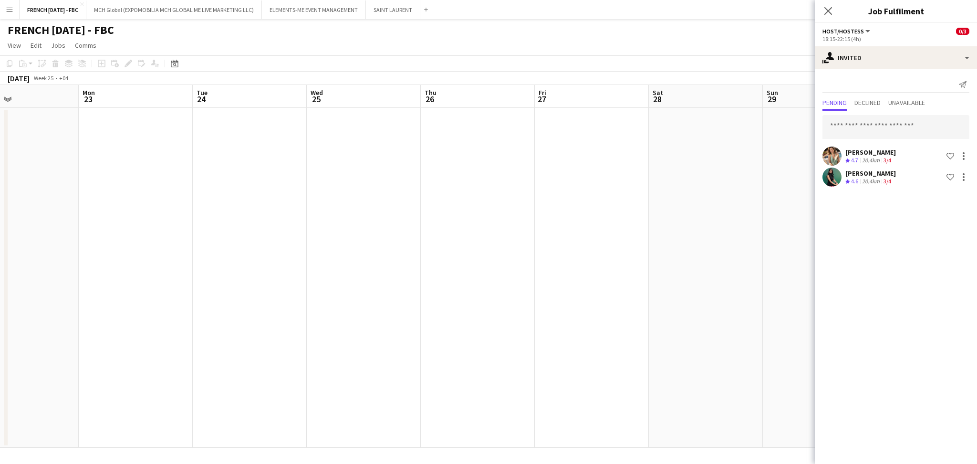
drag, startPoint x: 301, startPoint y: 309, endPoint x: 645, endPoint y: 315, distance: 344.4
click at [783, 310] on app-calendar-viewport "Fri 20 Sat 21 Sun 22 Mon 23 Tue 24 Wed 25 Thu 26 Fri 27 Sat 28 Sun 29 Mon 30 Tu…" at bounding box center [488, 266] width 977 height 362
drag, startPoint x: 265, startPoint y: 315, endPoint x: 446, endPoint y: 321, distance: 180.8
click at [722, 311] on app-calendar-viewport "Fri 13 Sat 14 Sun 15 Mon 16 Tue 17 Wed 18 Thu 19 Fri 20 Sat 21 Sun 22 Mon 23 Tu…" at bounding box center [488, 266] width 977 height 362
drag, startPoint x: 335, startPoint y: 328, endPoint x: 765, endPoint y: 321, distance: 430.7
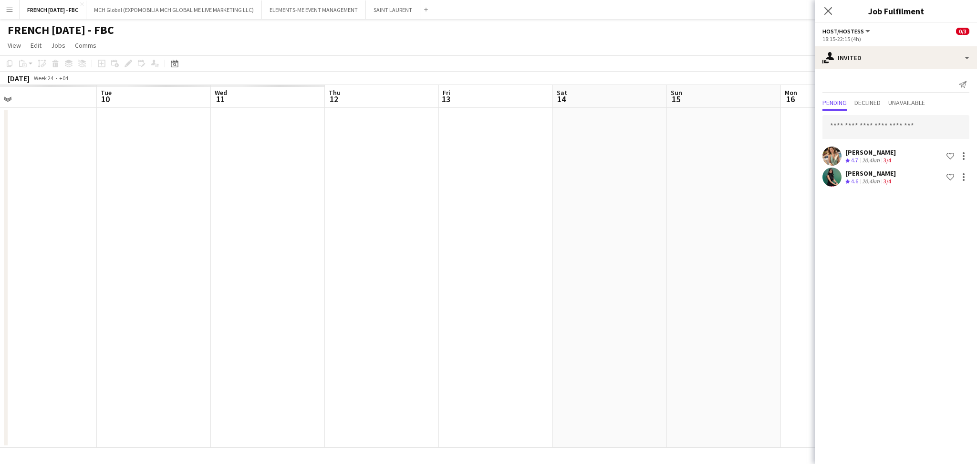
click at [765, 321] on app-calendar-viewport "Sat 7 Sun 8 Mon 9 Tue 10 Wed 11 Thu 12 Fri 13 Sat 14 Sun 15 Mon 16 Tue 17 Wed 1…" at bounding box center [488, 266] width 977 height 362
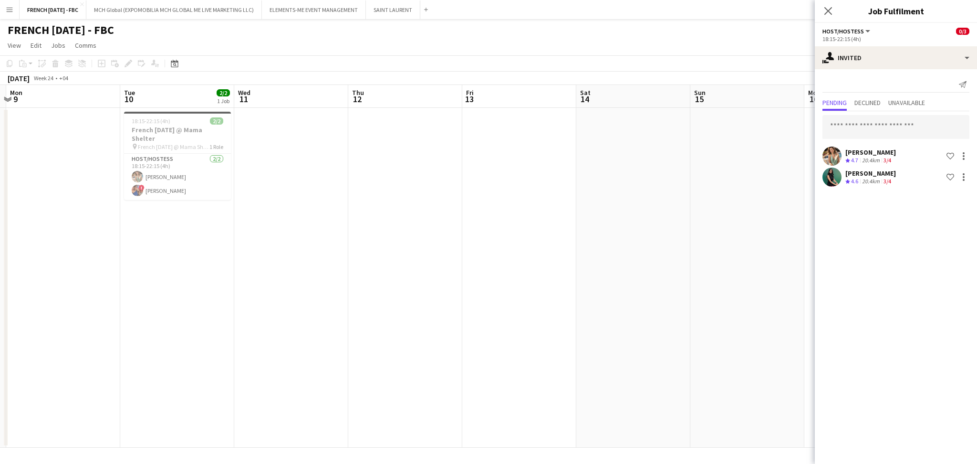
drag, startPoint x: 262, startPoint y: 325, endPoint x: 745, endPoint y: 310, distance: 482.8
click at [745, 310] on app-calendar-viewport "Sat 7 Sun 8 Mon 9 Tue 10 2/2 1 Job Wed 11 Thu 12 Fri 13 Sat 14 Sun 15 Mon 16 Tu…" at bounding box center [488, 266] width 977 height 362
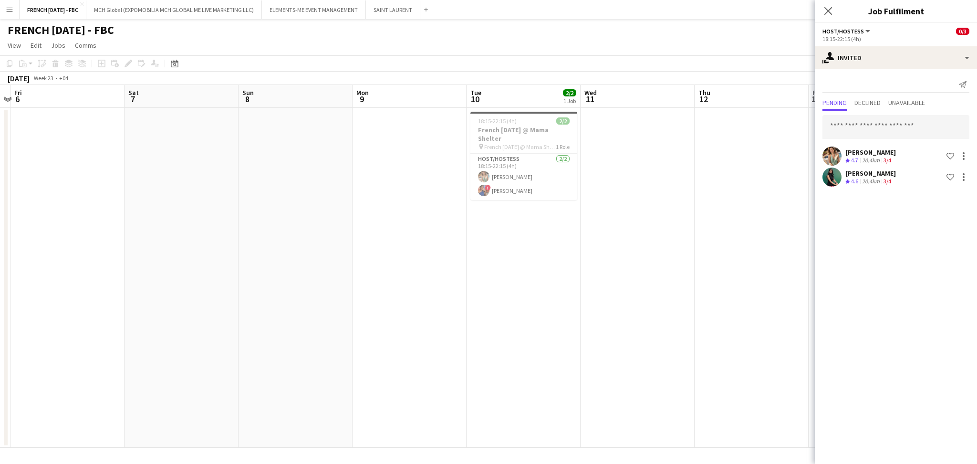
scroll to position [0, 332]
drag, startPoint x: 614, startPoint y: 311, endPoint x: 606, endPoint y: 311, distance: 8.1
click at [606, 311] on app-calendar-viewport "Tue 3 Wed 4 Thu 5 Fri 6 Sat 7 Sun 8 Mon 9 Tue 10 2/2 1 Job Wed 11 Thu 12 Fri 13…" at bounding box center [488, 266] width 977 height 362
click at [911, 126] on input "text" at bounding box center [895, 127] width 147 height 24
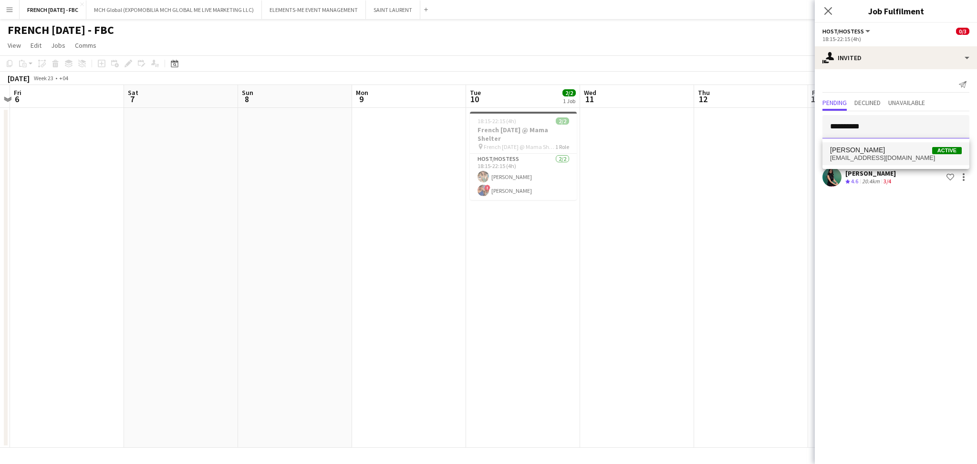
type input "**********"
click at [897, 160] on span "[EMAIL_ADDRESS][DOMAIN_NAME]" at bounding box center [896, 158] width 132 height 8
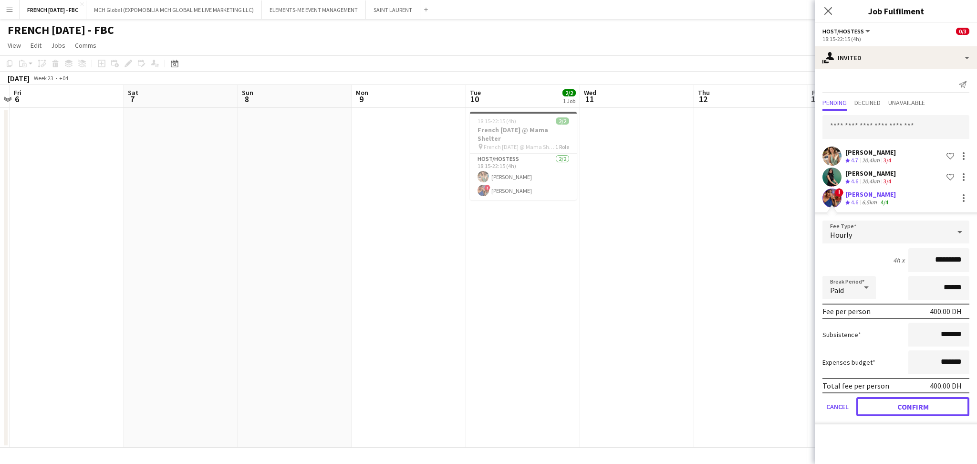
drag, startPoint x: 919, startPoint y: 405, endPoint x: 905, endPoint y: 368, distance: 39.9
click at [919, 405] on button "Confirm" at bounding box center [912, 406] width 113 height 19
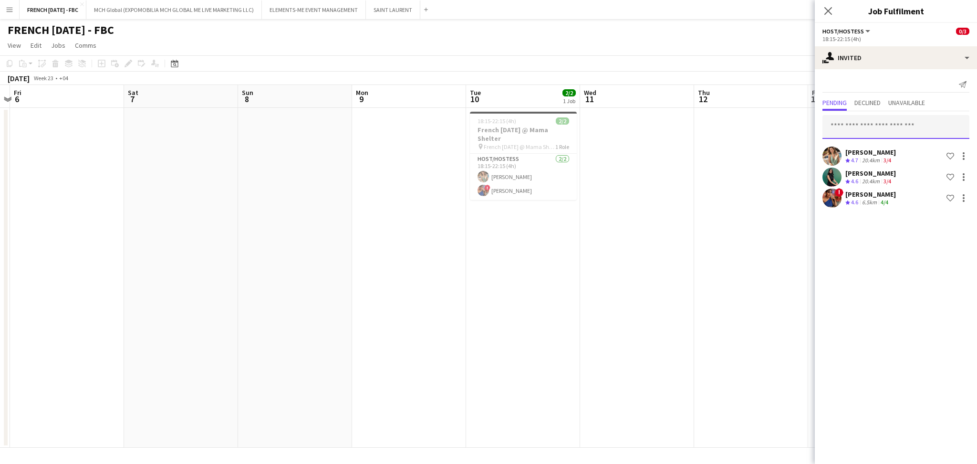
click at [885, 125] on input "text" at bounding box center [895, 127] width 147 height 24
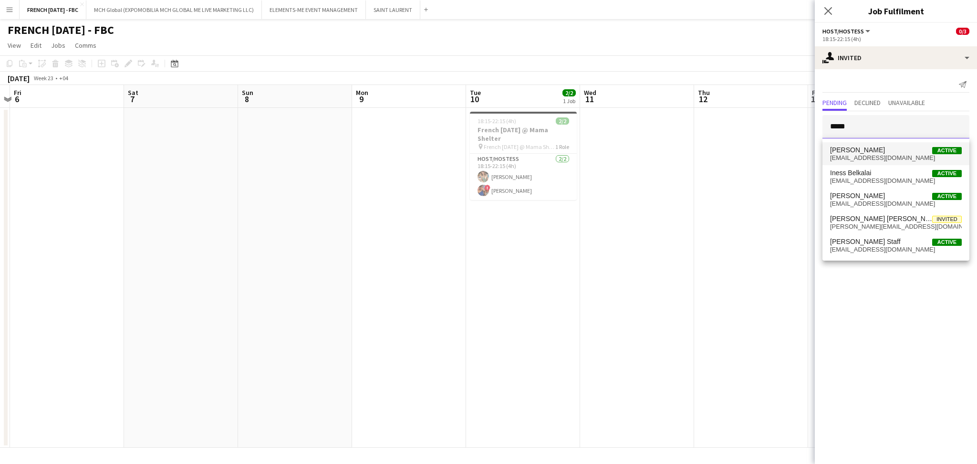
type input "****"
click at [896, 156] on span "[EMAIL_ADDRESS][DOMAIN_NAME]" at bounding box center [896, 158] width 132 height 8
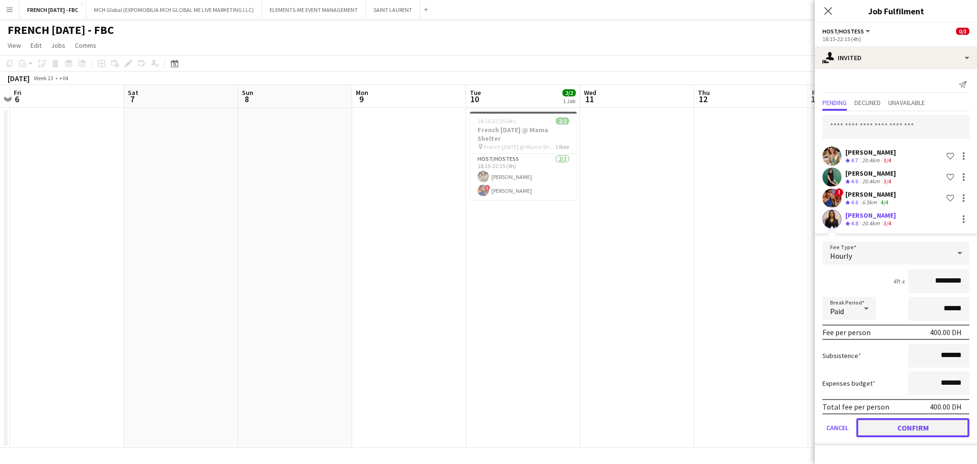
click at [926, 427] on button "Confirm" at bounding box center [912, 427] width 113 height 19
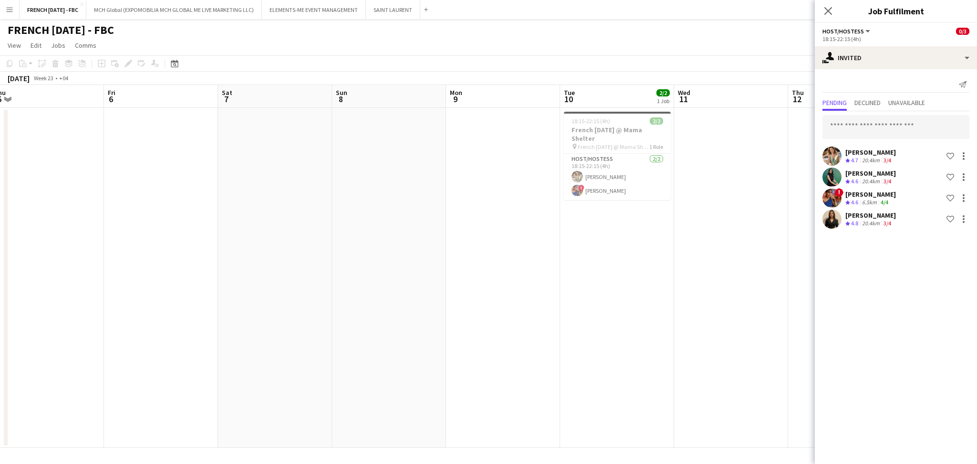
drag, startPoint x: 544, startPoint y: 353, endPoint x: 819, endPoint y: 353, distance: 275.2
click at [819, 353] on body "Menu Boards Boards Boards All jobs Status Workforce Workforce My Workforce Recr…" at bounding box center [488, 232] width 977 height 464
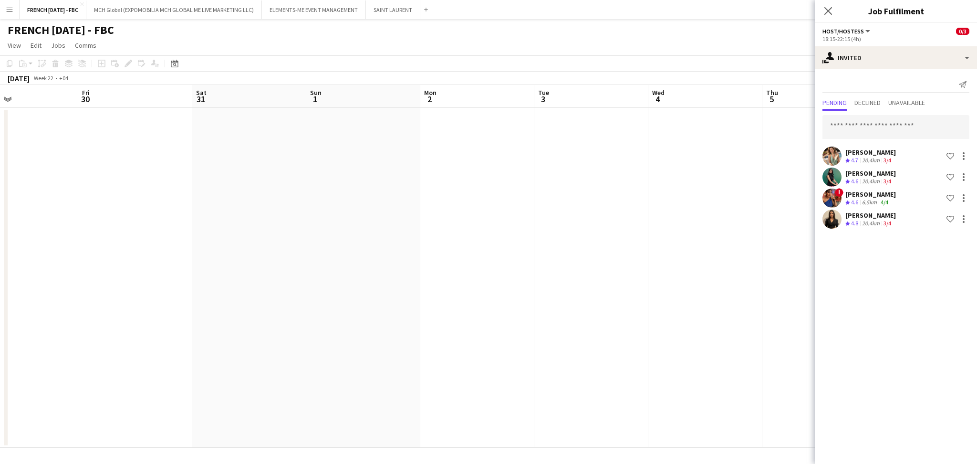
drag, startPoint x: 343, startPoint y: 355, endPoint x: 775, endPoint y: 347, distance: 431.6
click at [770, 348] on app-calendar-viewport "Wed 28 Thu 29 Fri 30 Sat 31 Sun 1 Mon 2 Tue 3 Wed 4 Thu 5 Fri 6 Sat 7 Sun 8 Mon…" at bounding box center [488, 266] width 977 height 362
drag, startPoint x: 675, startPoint y: 340, endPoint x: 761, endPoint y: 339, distance: 85.8
click at [751, 339] on app-calendar-viewport "Sun 25 Mon 26 Tue 27 Wed 28 Thu 29 Fri 30 Sat 31 Sun 1 Mon 2 Tue 3 Wed 4 Thu 5 …" at bounding box center [488, 266] width 977 height 362
drag, startPoint x: 457, startPoint y: 333, endPoint x: 695, endPoint y: 337, distance: 238.5
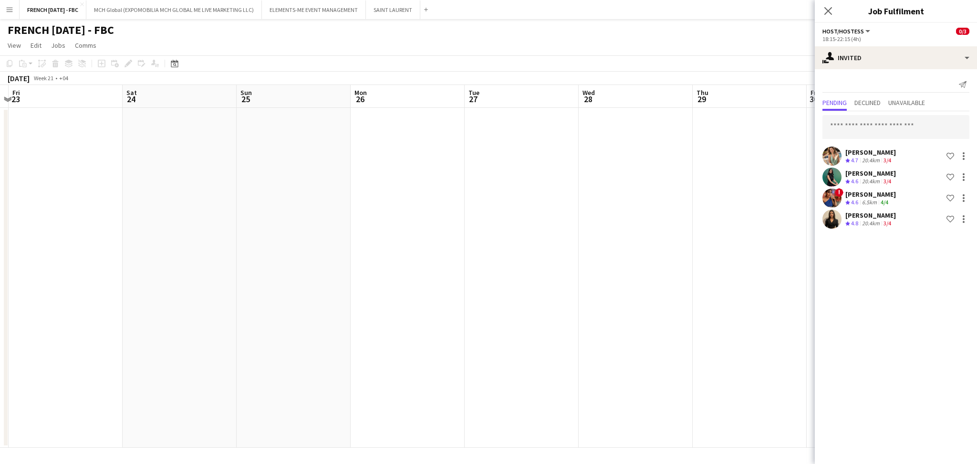
click at [765, 333] on app-calendar-viewport "Tue 20 Wed 21 Thu 22 Fri 23 Sat 24 Sun 25 Mon 26 Tue 27 Wed 28 Thu 29 Fri 30 Sa…" at bounding box center [488, 266] width 977 height 362
drag
click at [741, 333] on app-calendar-viewport "Sat 17 Sun 18 Mon 19 Tue 20 Wed 21 Thu 22 Fri 23 Sat 24 Sun 25 Mon 26 Tue 27 We…" at bounding box center [488, 266] width 977 height 362
click at [705, 333] on app-calendar-viewport "Mon 12 Tue 13 Wed 14 Thu 15 Fri 16 Sat 17 Sun 18 Mon 19 Tue 20 Wed 21 Thu 22 Fr…" at bounding box center [488, 266] width 977 height 362
click at [574, 335] on app-calendar-viewport "Mon 5 Tue 6 Wed 7 Thu 8 Fri 9 Sat 10 Sun 11 Mon 12 Tue 13 Wed 14 Thu 15 Fri 16 …" at bounding box center [488, 266] width 977 height 362
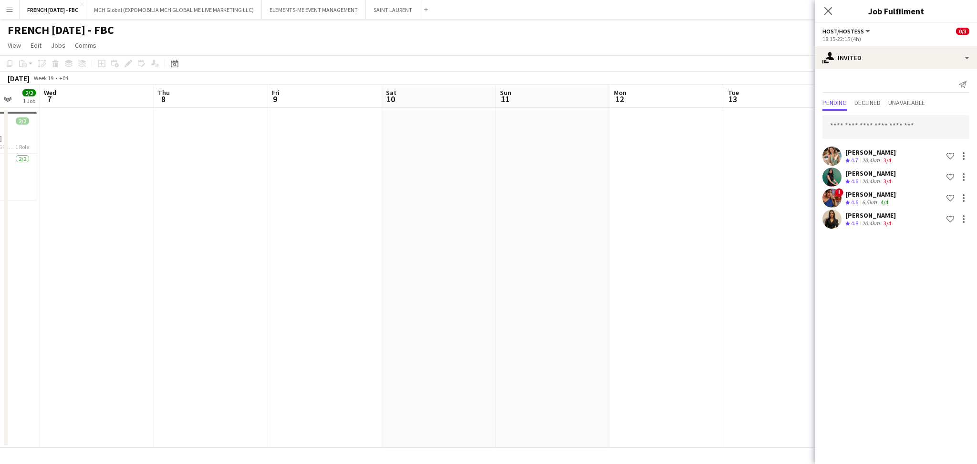
click at [615, 335] on app-calendar-viewport "Sun 4 Mon 5 Tue 6 2/2 1 Job Wed 7 Thu 8 Fri 9 Sat 10 Sun 11 Mon 12 Tue 13 Wed 1…" at bounding box center [488, 266] width 977 height 362
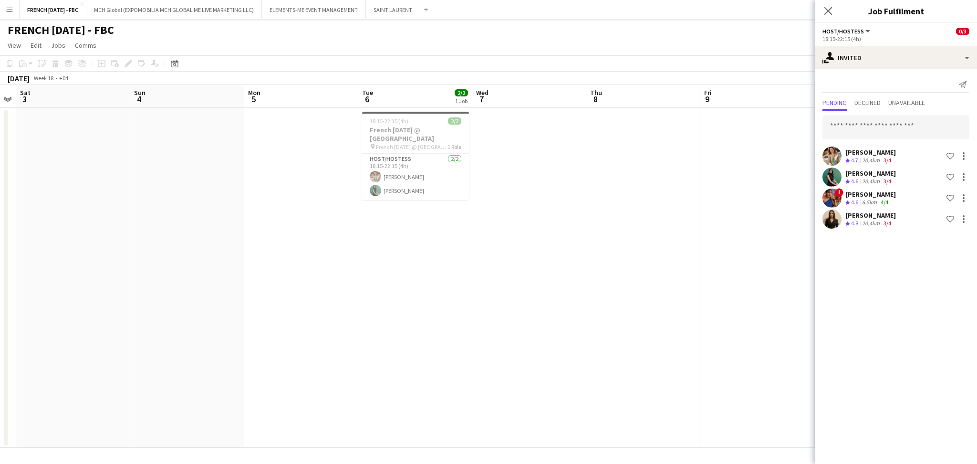
click at [766, 339] on app-calendar-viewport "Wed 30 Thu 1 Fri 2 Sat 3 Sun 4 Mon 5 Tue 6 2/2 1 Job Wed 7 Thu 8 Fri 9 Sat 10 S…" at bounding box center [488, 266] width 977 height 362
click at [614, 336] on app-calendar-viewport "Sun 20 Mon 21 Tue 22 Wed 23 Thu 24 Fri 25 Sat 26 Sun 27 Mon 28 Tue 29 Wed 30 Th…" at bounding box center [488, 266] width 977 height 362
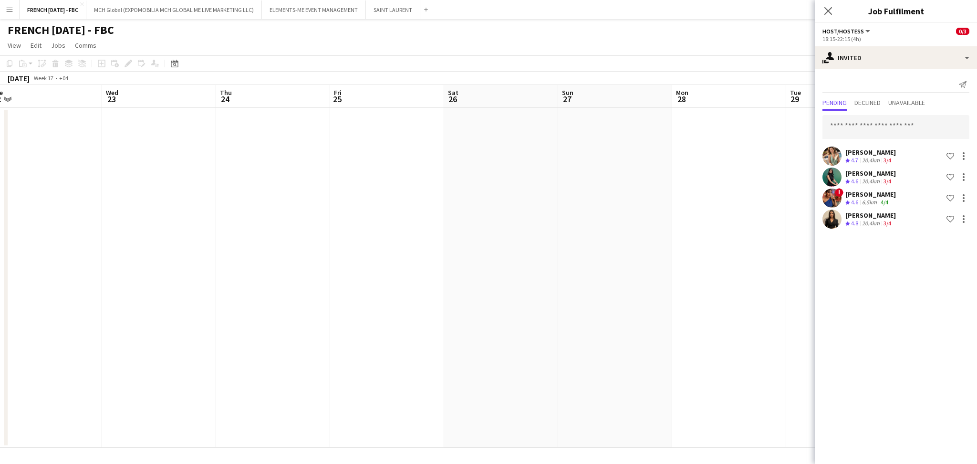
click at [680, 357] on app-calendar-viewport "Sun 20 Mon 21 Tue 22 Wed 23 Thu 24 Fri 25 Sat 26 Sun 27 Mon 28 Tue 29 Wed 30 Th…" at bounding box center [488, 266] width 977 height 362
click at [613, 368] on app-calendar-viewport "Wed 16 Thu 17 Fri 18 Sat 19 Sun 20 Mon 21 Tue 22 Wed 23 Thu 24 Fri 25 Sat 26 Su…" at bounding box center [488, 266] width 977 height 362
click at [536, 350] on app-calendar-viewport "Thu 10 Fri 11 Sat 12 Sun 13 Mon 14 Tue 15 Wed 16 Thu 17 Fri 18 Sat 19 Sun 20 Mo…" at bounding box center [488, 266] width 977 height 362
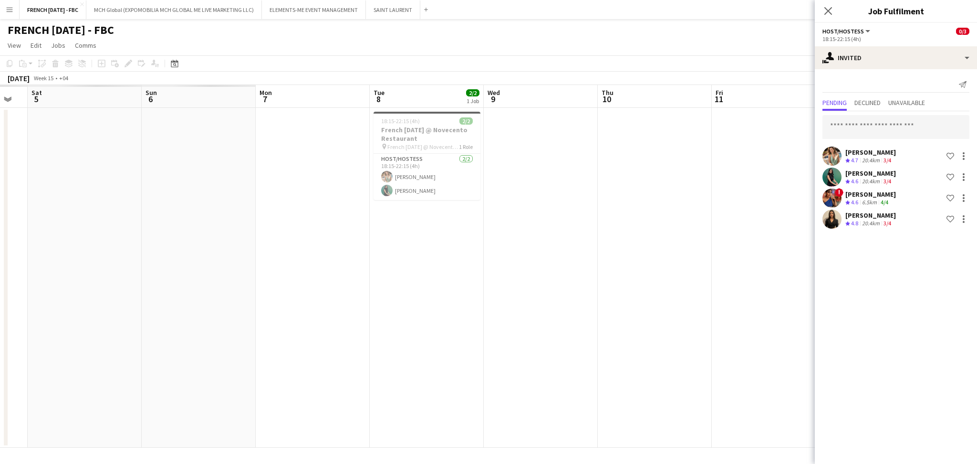
click at [461, 347] on app-calendar-viewport "Thu 3 Fri 4 Sat 5 Sun 6 Mon 7 Tue 8 2/2 1 Job Wed 9 Thu 10 Fri 11 Sat 12 Sun 13…" at bounding box center [488, 266] width 977 height 362
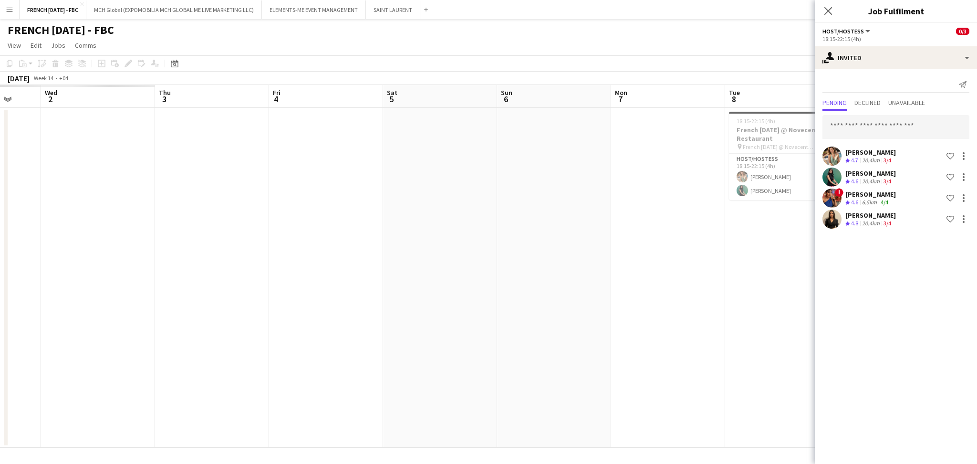
click at [522, 350] on app-calendar-viewport "Mon 31 Tue 1 Wed 2 Thu 3 Fri 4 Sat 5 Sun 6 Mon 7 Tue 8 2/2 1 Job Wed 9 Thu 10 F…" at bounding box center [488, 266] width 977 height 362
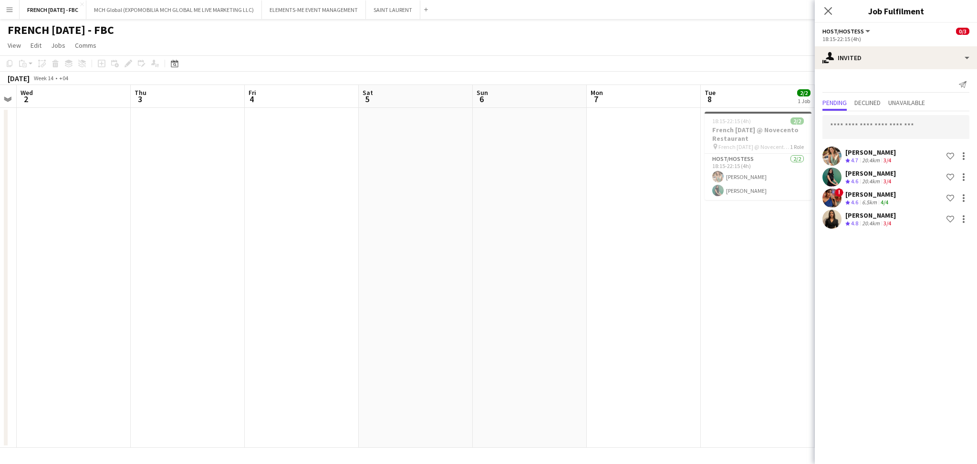
click at [507, 353] on app-calendar-viewport "Mon 31 Tue 1 Wed 2 Thu 3 Fri 4 Sat 5 Sun 6 Mon 7 Tue 8 2/2 1 Job Wed 9 Thu 10 F…" at bounding box center [488, 266] width 977 height 362
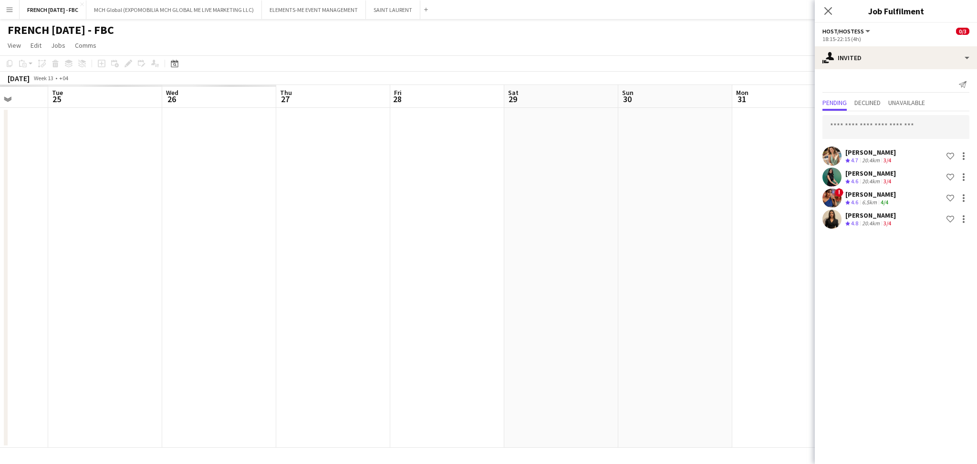
click at [727, 348] on app-calendar-viewport "Sat 22 Sun 23 Mon 24 Tue 25 Wed 26 Thu 27 Fri 28 Sat 29 Sun 30 Mon 31 Tue 1 Wed…" at bounding box center [488, 266] width 977 height 362
click at [689, 342] on app-calendar-viewport "Sat 22 Sun 23 Mon 24 Tue 25 Wed 26 Thu 27 Fri 28 Sat 29 Sun 30 Mon 31 Tue 1 Wed…" at bounding box center [488, 266] width 977 height 362
click at [615, 328] on app-calendar-viewport "Tue 18 Wed 19 Thu 20 Fri 21 Sat 22 Sun 23 Mon 24 Tue 25 Wed 26 Thu 27 Fri 28 Sa…" at bounding box center [488, 266] width 977 height 362
click at [569, 311] on app-calendar-viewport "Wed 12 Thu 13 Fri 14 Sat 15 Sun 16 Mon 17 Tue 18 Wed 19 Thu 20 Fri 21 Sat 22 Su…" at bounding box center [488, 266] width 977 height 362
click at [429, 307] on app-calendar-viewport "Sun 9 Mon 10 Tue 11 Wed 12 Thu 13 Fri 14 Sat 15 Sun 16 Mon 17 Tue 18 Wed 19 Thu…" at bounding box center [488, 266] width 977 height 362
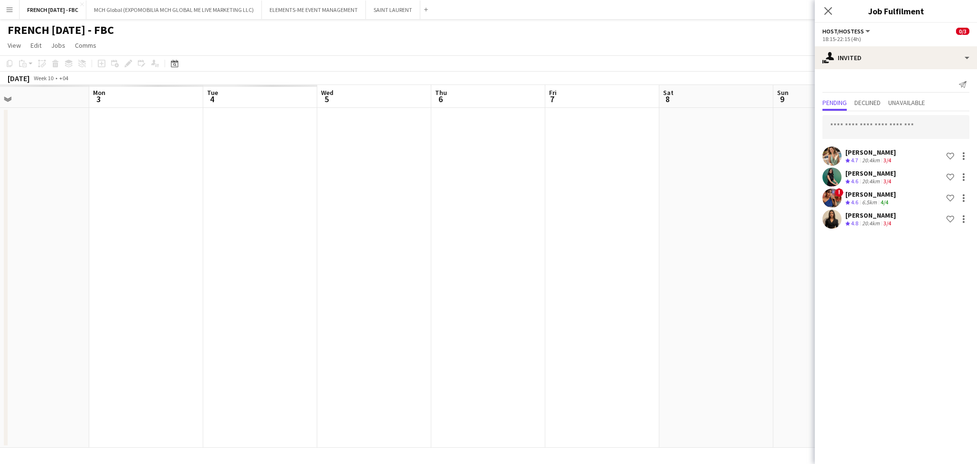
click at [634, 307] on app-calendar-viewport "Fri 28 Sat 1 Sun 2 Mon 3 Tue 4 Wed 5 Thu 6 Fri 7 Sat 8 Sun 9 Mon 10 Tue 11 Wed …" at bounding box center [488, 266] width 977 height 362
click at [604, 314] on app-calendar-viewport "Fri 28 Sat 1 Sun 2 Mon 3 Tue 4 Wed 5 Thu 6 Fri 7 Sat 8 Sun 9 Mon 10 Tue 11 Wed …" at bounding box center [488, 266] width 977 height 362
click at [807, 308] on app-calendar-viewport "Mon 17 Tue 18 Wed 19 Thu 20 Fri 21 Sat 22 Sun 23 Mon 24 Tue 25 Wed 26 Thu 27 Fr…" at bounding box center [488, 266] width 977 height 362
click at [639, 307] on app-calendar-viewport "Wed 12 Thu 13 Fri 14 Sat 15 Sun 16 Mon 17 Tue 18 Wed 19 Thu 20 Fri 21 Sat 22 Su…" at bounding box center [488, 266] width 977 height 362
click at [667, 308] on app-calendar-viewport "Wed 12 Thu 13 Fri 14 Sat 15 Sun 16 Mon 17 Tue 18 Wed 19 Thu 20 Fri 21 Sat 22 Su…" at bounding box center [488, 266] width 977 height 362
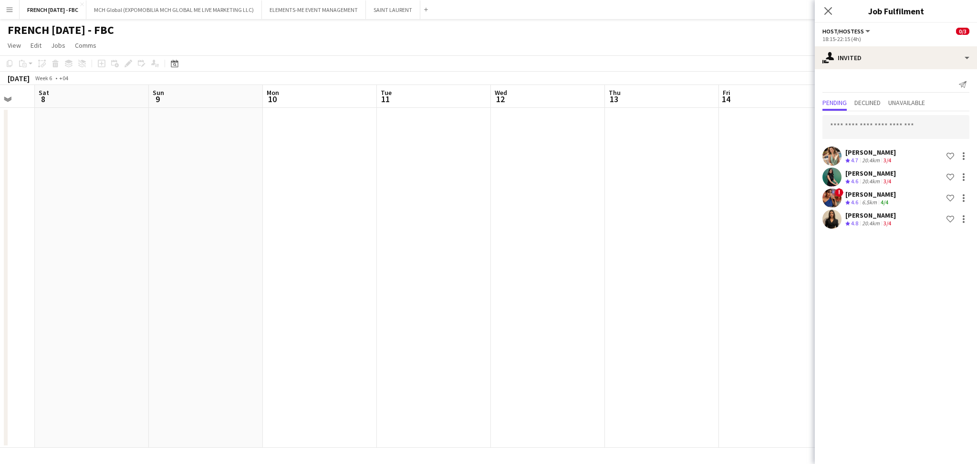
click at [737, 308] on app-calendar-viewport "Thu 6 Fri 7 Sat 8 Sun 9 Mon 10 Tue 11 Wed 12 Thu 13 Fri 14 Sat 15 Sun 16 Mon 17…" at bounding box center [488, 266] width 977 height 362
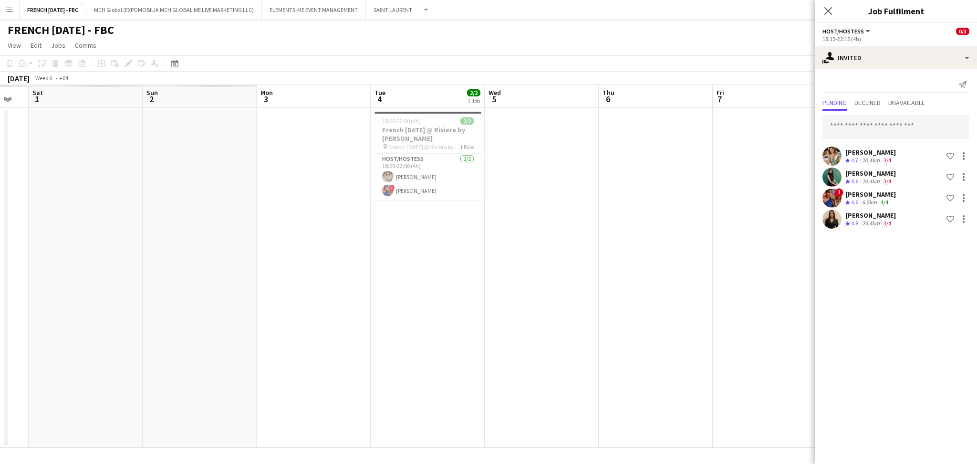
scroll to position [0, 250]
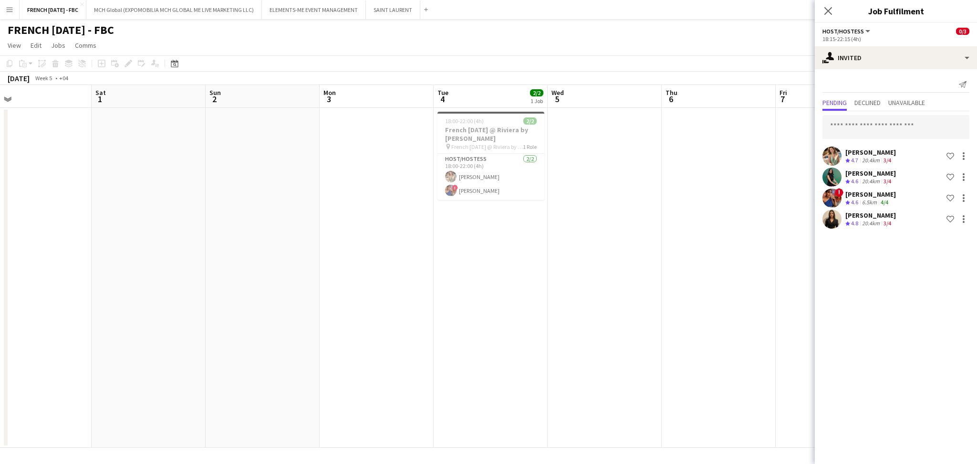
click at [644, 310] on app-calendar-viewport "Wed 29 Thu 30 Fri 31 Sat 1 Sun 2 Mon 3 Tue 4 2/2 1 Job Wed 5 Thu 6 Fri 7 Sat 8 …" at bounding box center [488, 266] width 977 height 362
click at [717, 199] on app-date-cell at bounding box center [718, 278] width 114 height 340
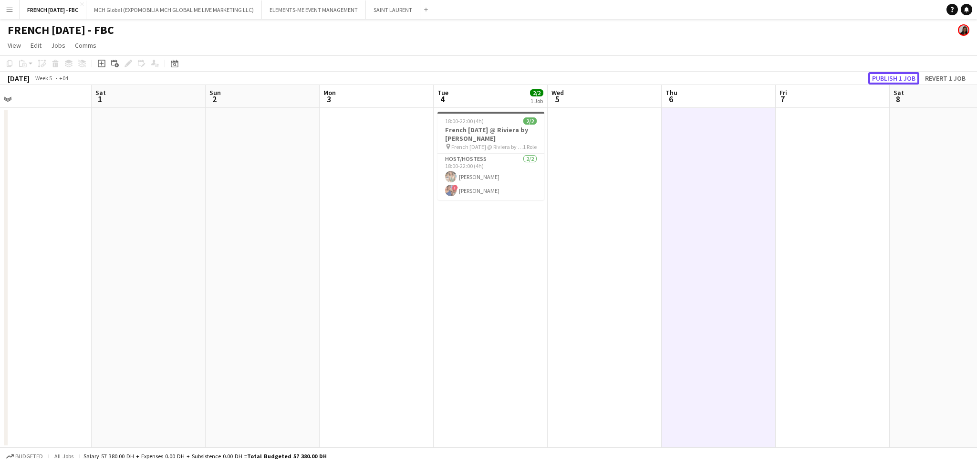
click at [913, 75] on button "Publish 1 job" at bounding box center [893, 78] width 51 height 12
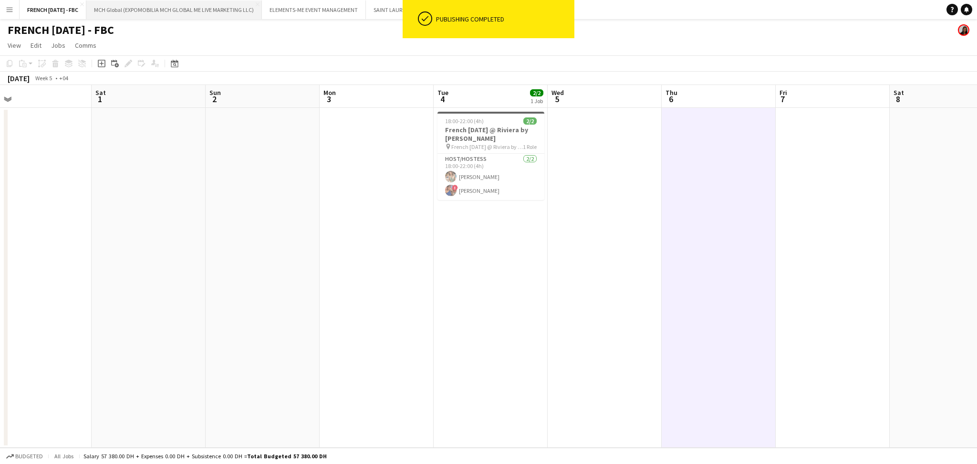
click at [127, 4] on button "MCH Global (EXPOMOBILIA MCH GLOBAL ME LIVE MARKETING LLC) Close" at bounding box center [173, 9] width 175 height 19
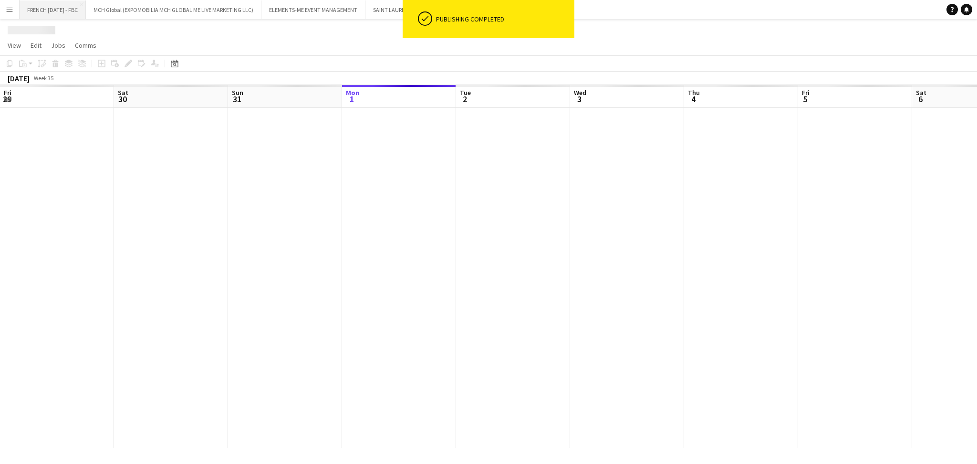
scroll to position [0, 227]
click at [62, 7] on button "FRENCH [DATE] - FBC Close" at bounding box center [53, 9] width 66 height 19
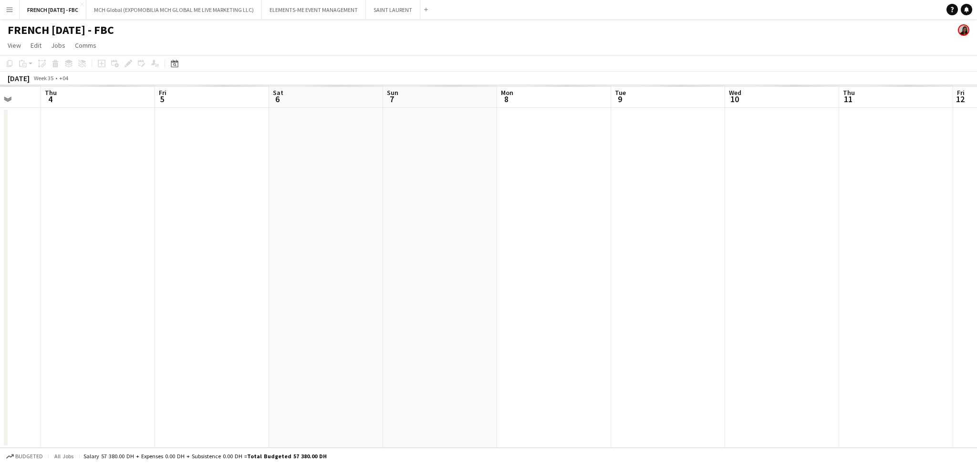
scroll to position [0, 402]
click at [283, 244] on app-calendar-viewport "Sun 31 Mon 1 Tue 2 Wed 3 Thu 4 Fri 5 Sat 6 Sun 7 Mon 8 Tue 9 Wed 10 Thu 11 Fri …" at bounding box center [488, 266] width 977 height 362
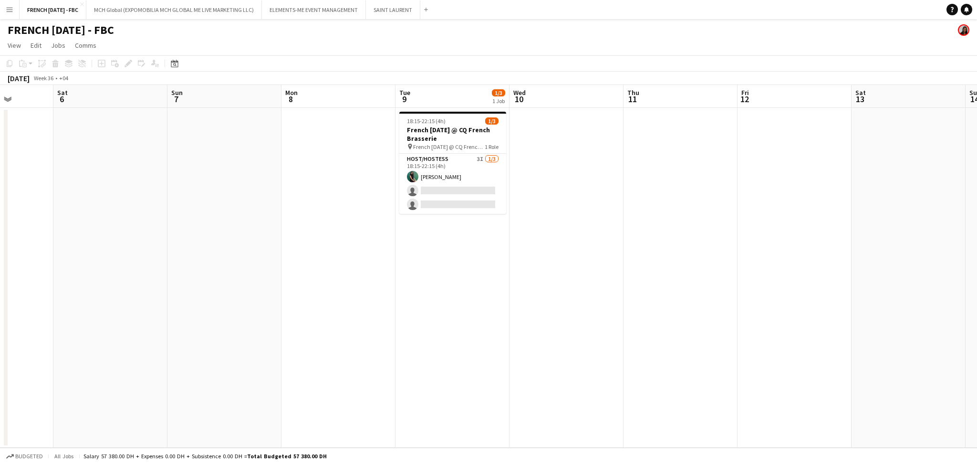
click at [303, 167] on app-date-cell at bounding box center [338, 278] width 114 height 340
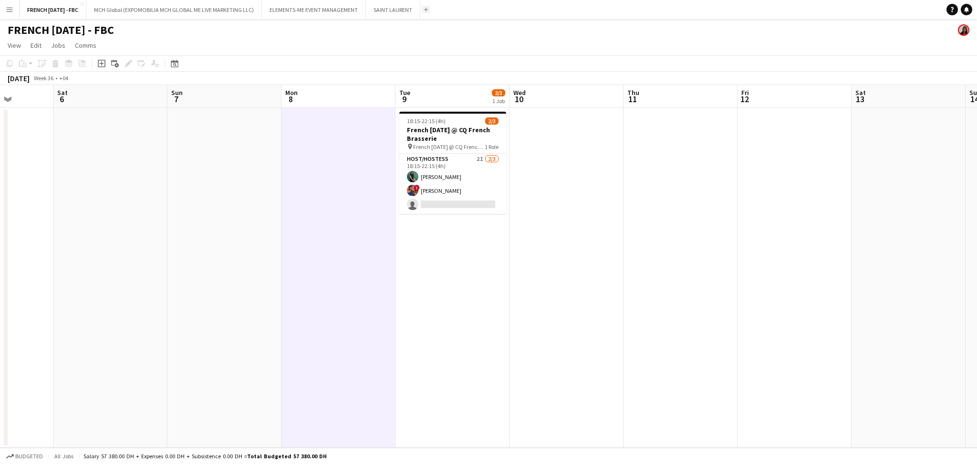
click at [430, 10] on button "Add" at bounding box center [426, 10] width 8 height 8
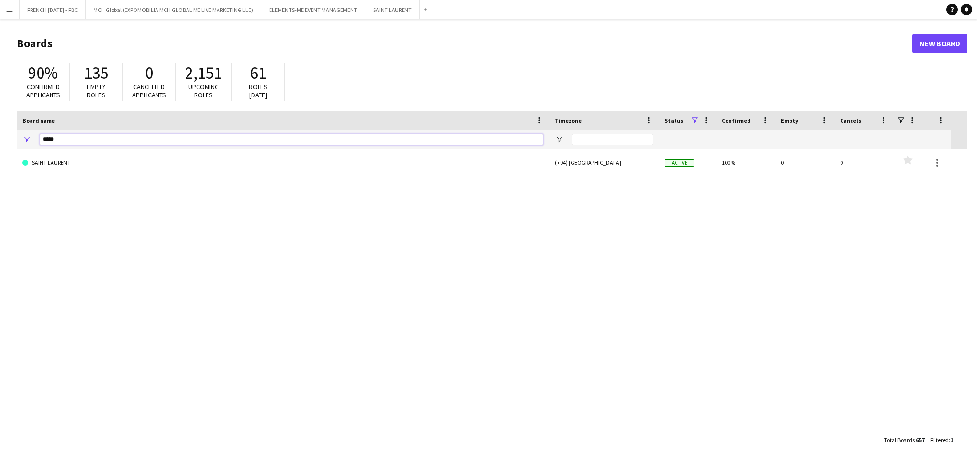
click at [255, 139] on input "*****" at bounding box center [292, 139] width 504 height 11
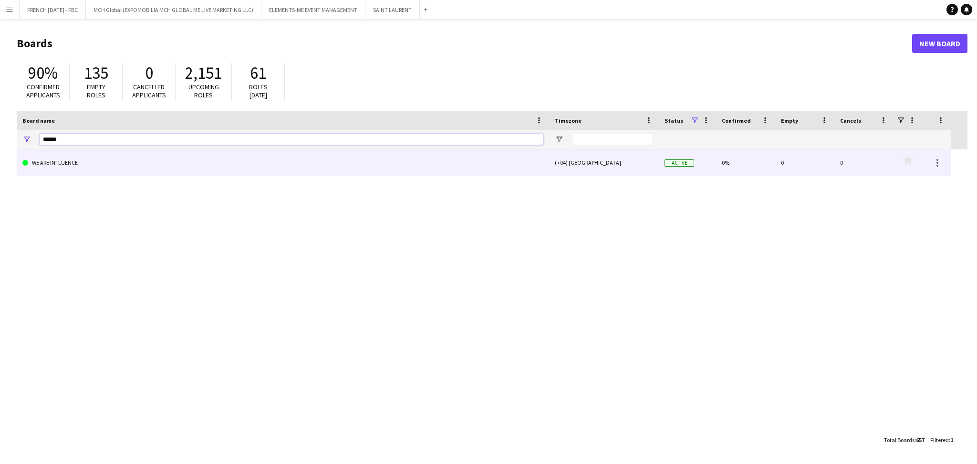
type input "******"
click at [255, 166] on link "WE ARE INFLUENCE" at bounding box center [282, 162] width 521 height 27
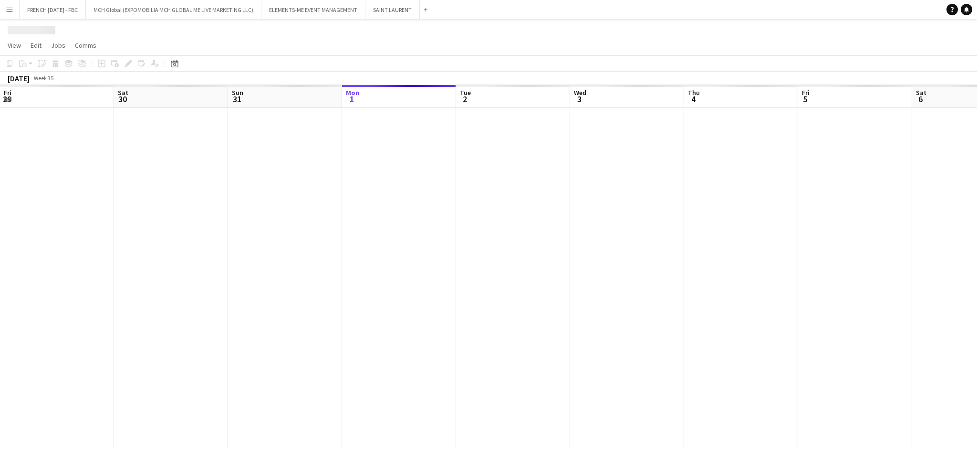
scroll to position [0, 227]
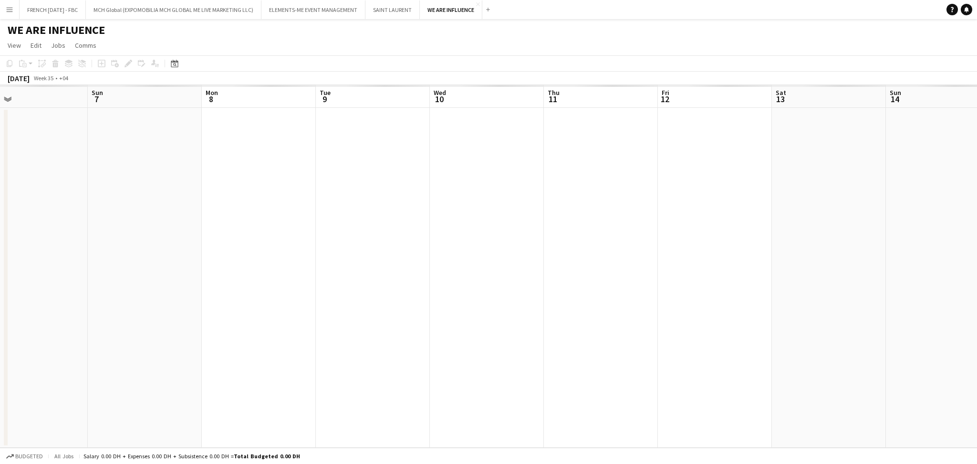
drag, startPoint x: 498, startPoint y: 288, endPoint x: 80, endPoint y: 275, distance: 417.9
click at [18, 275] on app-calendar-viewport "Thu 4 Fri 5 Sat 6 Sun 7 Mon 8 Tue 9 Wed 10 Thu 11 Fri 12 Sat 13 Sun 14 Mon 15 T…" at bounding box center [488, 266] width 977 height 362
drag, startPoint x: 666, startPoint y: 275, endPoint x: 82, endPoint y: 283, distance: 583.3
click at [46, 278] on app-calendar-viewport "Thu 4 Fri 5 Sat 6 Sun 7 Mon 8 Tue 9 Wed 10 Thu 11 Fri 12 Sat 13 Sun 14 Mon 15 T…" at bounding box center [488, 266] width 977 height 362
drag, startPoint x: 660, startPoint y: 290, endPoint x: 125, endPoint y: 289, distance: 534.6
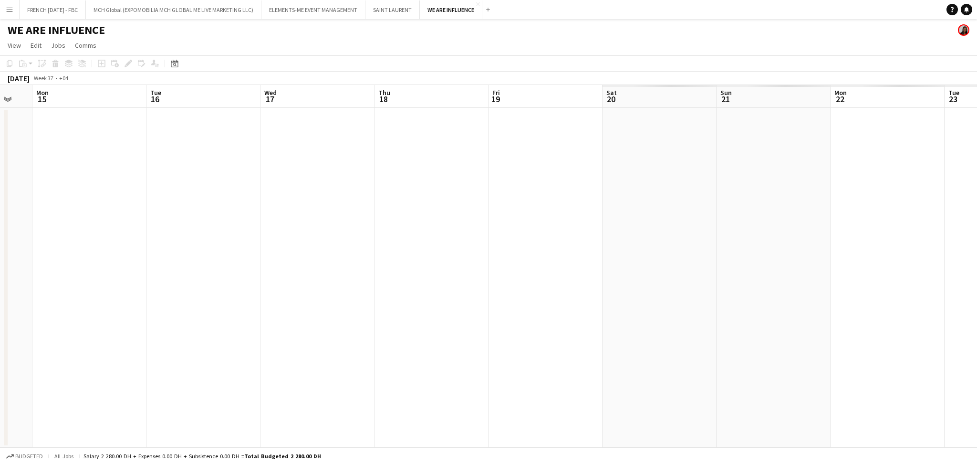
click at [117, 289] on app-calendar-viewport "Fri 12 Sat 13 Sun 14 Mon 15 Tue 16 Wed 17 Thu 18 Fri 19 Sat 20 Sun 21 Mon 22 Tu…" at bounding box center [488, 266] width 977 height 362
drag, startPoint x: 719, startPoint y: 296, endPoint x: 88, endPoint y: 293, distance: 630.9
click at [7, 295] on div "Sun 21 Mon 22 Tue 23 Wed 24 Thu 25 Fri 26 Sat 27 Sun 28 Mon 29 Tue 30 Wed 1 Thu…" at bounding box center [488, 266] width 977 height 362
drag, startPoint x: 878, startPoint y: 296, endPoint x: 160, endPoint y: 329, distance: 718.4
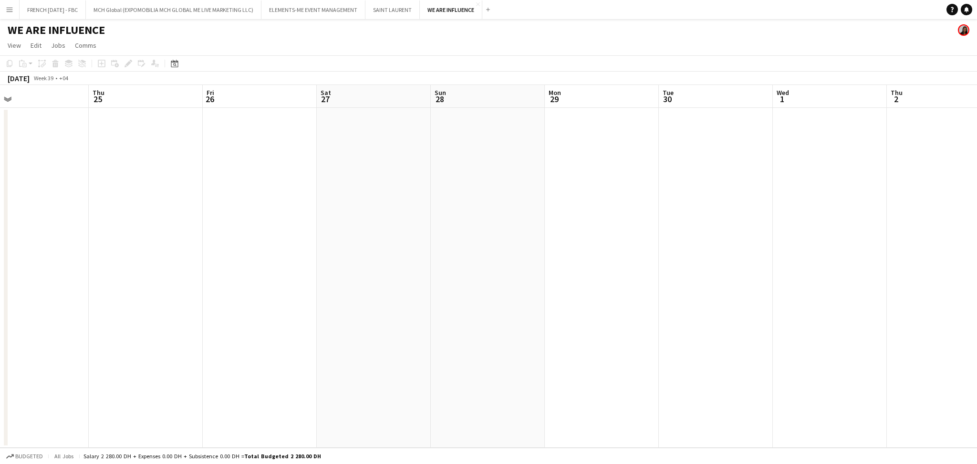
click at [31, 330] on app-calendar-viewport "Sun 21 Mon 22 Tue 23 Wed 24 Thu 25 Fri 26 Sat 27 Sun 28 Mon 29 Tue 30 Wed 1 Thu…" at bounding box center [488, 266] width 977 height 362
drag, startPoint x: 573, startPoint y: 319, endPoint x: 195, endPoint y: 318, distance: 378.6
click at [124, 318] on app-calendar-viewport "Thu 2 Fri 3 Sat 4 Sun 5 Mon 6 Tue 7 Wed 8 Thu 9 Fri 10 Sat 11 Sun 12 Mon 13 Tue…" at bounding box center [488, 266] width 977 height 362
drag, startPoint x: 863, startPoint y: 318, endPoint x: 182, endPoint y: 291, distance: 681.5
click at [181, 291] on app-calendar-viewport "Sat 4 Sun 5 Mon 6 Tue 7 Wed 8 Thu 9 Fri 10 Sat 11 Sun 12 Mon 13 Tue 14 Wed 15 T…" at bounding box center [488, 266] width 977 height 362
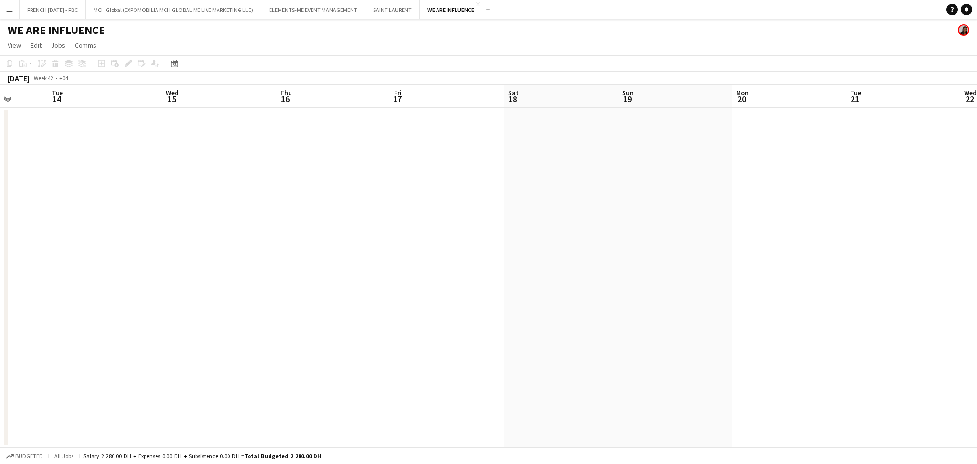
scroll to position [0, 427]
drag, startPoint x: 620, startPoint y: 306, endPoint x: 199, endPoint y: 302, distance: 421.1
click at [184, 302] on app-calendar-viewport "Sat 11 Sun 12 Mon 13 Tue 14 Wed 15 Thu 16 Fri 17 Sat 18 Sun 19 Mon 20 Tue 21 We…" at bounding box center [488, 266] width 977 height 362
drag, startPoint x: 440, startPoint y: 309, endPoint x: 317, endPoint y: 330, distance: 124.3
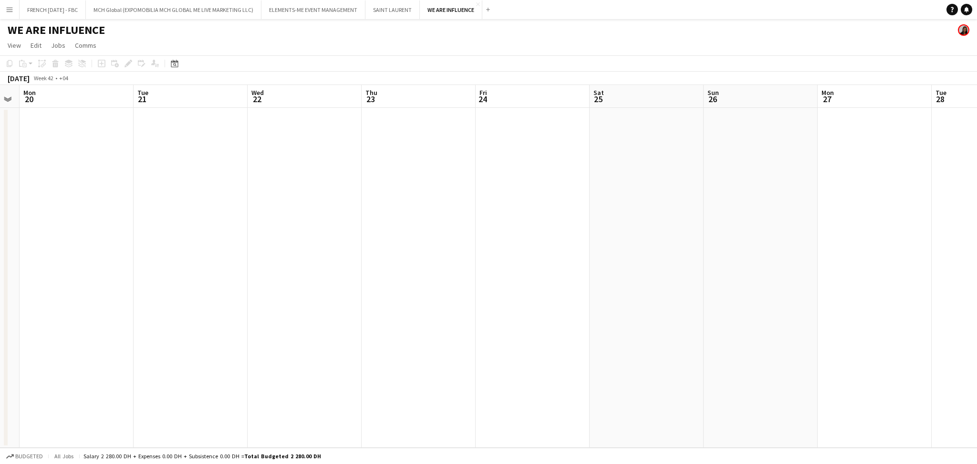
click at [317, 330] on app-calendar-viewport "Thu 16 Fri 17 Sat 18 Sun 19 Mon 20 Tue 21 Wed 22 Thu 23 Fri 24 Sat 25 Sun 26 Mo…" at bounding box center [488, 266] width 977 height 362
drag, startPoint x: 338, startPoint y: 278, endPoint x: 262, endPoint y: 275, distance: 75.4
click at [155, 275] on app-calendar-viewport "Wed 22 Thu 23 Fri 24 Sat 25 Sun 26 Mon 27 Tue 28 Wed 29 Thu 30 Fri 31 Sat 1 Sun…" at bounding box center [488, 266] width 977 height 362
drag, startPoint x: 663, startPoint y: 287, endPoint x: 231, endPoint y: 277, distance: 431.7
click at [229, 278] on app-calendar-viewport "Sun 26 Mon 27 Tue 28 Wed 29 Thu 30 Fri 31 Sat 1 Sun 2 Mon 3 Tue 4 Wed 5 Thu 6 F…" at bounding box center [488, 266] width 977 height 362
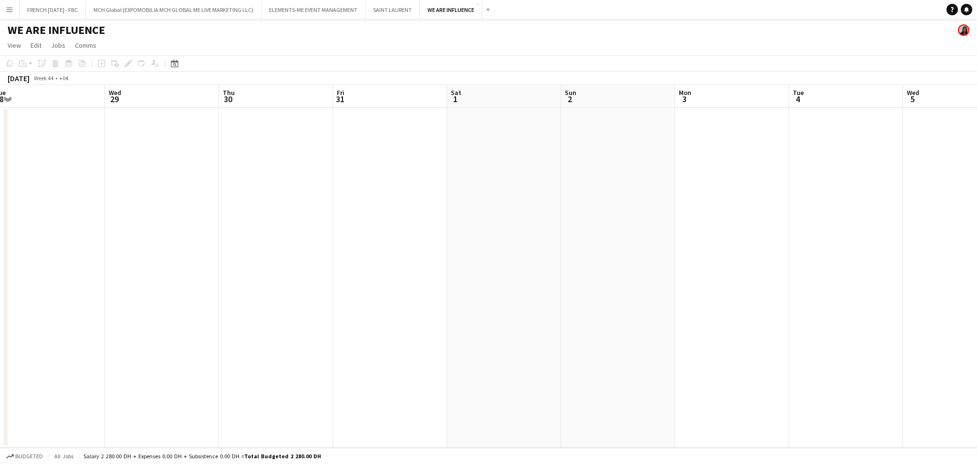
drag, startPoint x: 835, startPoint y: 299, endPoint x: 284, endPoint y: 283, distance: 552.0
click at [266, 280] on app-calendar-viewport "Sun 26 Mon 27 Tue 28 Wed 29 Thu 30 Fri 31 Sat 1 Sun 2 Mon 3 Tue 4 Wed 5 Thu 6 F…" at bounding box center [488, 266] width 977 height 362
drag, startPoint x: 830, startPoint y: 297, endPoint x: 828, endPoint y: 266, distance: 30.6
click at [961, 267] on app-calendar-viewport "Fri 31 Sat 1 Sun 2 Mon 3 Tue 4 Wed 5 Thu 6 Fri 7 Sat 8 Sun 9 Mon 10 Tue 11 Wed …" at bounding box center [488, 266] width 977 height 362
drag, startPoint x: 432, startPoint y: 239, endPoint x: 792, endPoint y: 239, distance: 360.5
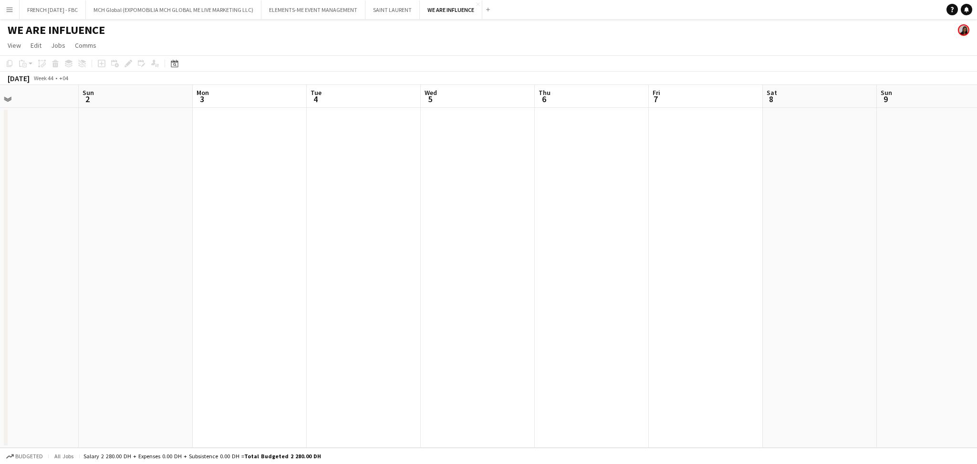
click at [811, 239] on app-calendar-viewport "Fri 31 Sat 1 Sun 2 Mon 3 Tue 4 Wed 5 Thu 6 Fri 7 Sat 8 Sun 9 Mon 10 Tue 11 Wed …" at bounding box center [488, 266] width 977 height 362
drag, startPoint x: 699, startPoint y: 240, endPoint x: 325, endPoint y: 246, distance: 373.9
click at [711, 240] on app-calendar-viewport "Fri 24 Sat 25 Sun 26 Mon 27 Tue 28 Wed 29 Thu 30 Fri 31 Sat 1 Sun 2 Mon 3 Tue 4…" at bounding box center [488, 266] width 977 height 362
drag, startPoint x: 368, startPoint y: 245, endPoint x: 625, endPoint y: 236, distance: 257.2
click at [739, 236] on app-calendar-viewport "Thu 23 Fri 24 Sat 25 Sun 26 Mon 27 Tue 28 Wed 29 Thu 30 Fri 31 Sat 1 Sun 2 Mon …" at bounding box center [488, 266] width 977 height 362
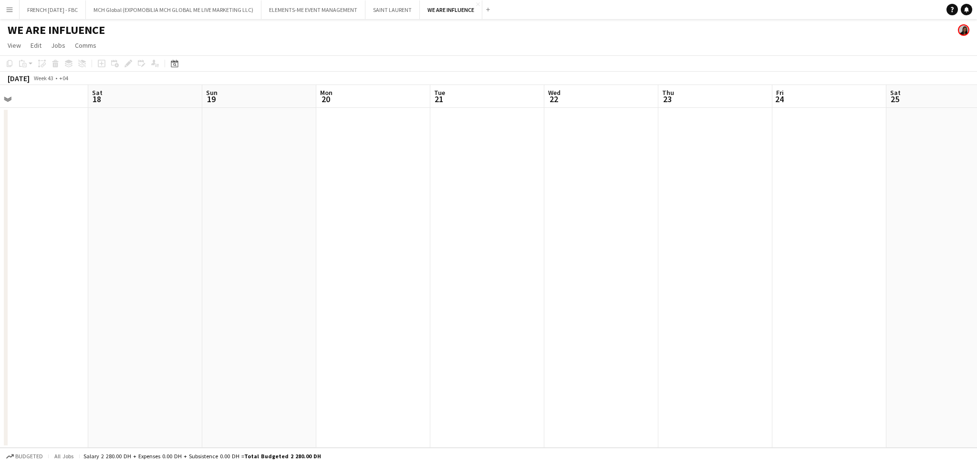
drag, startPoint x: 260, startPoint y: 240, endPoint x: 579, endPoint y: 240, distance: 318.5
click at [579, 240] on app-calendar-viewport "Thu 16 Fri 17 Sat 18 Sun 19 Mon 20 Tue 21 Wed 22 Thu 23 Fri 24 Sat 25 Sun 26 Mo…" at bounding box center [488, 266] width 977 height 362
drag, startPoint x: 173, startPoint y: 239, endPoint x: 570, endPoint y: 240, distance: 397.2
click at [635, 240] on app-calendar-viewport "Thu 16 Fri 17 Sat 18 Sun 19 Mon 20 Tue 21 Wed 22 Thu 23 Fri 24 Sat 25 Sun 26 Mo…" at bounding box center [488, 266] width 977 height 362
drag, startPoint x: 350, startPoint y: 229, endPoint x: 553, endPoint y: 229, distance: 203.6
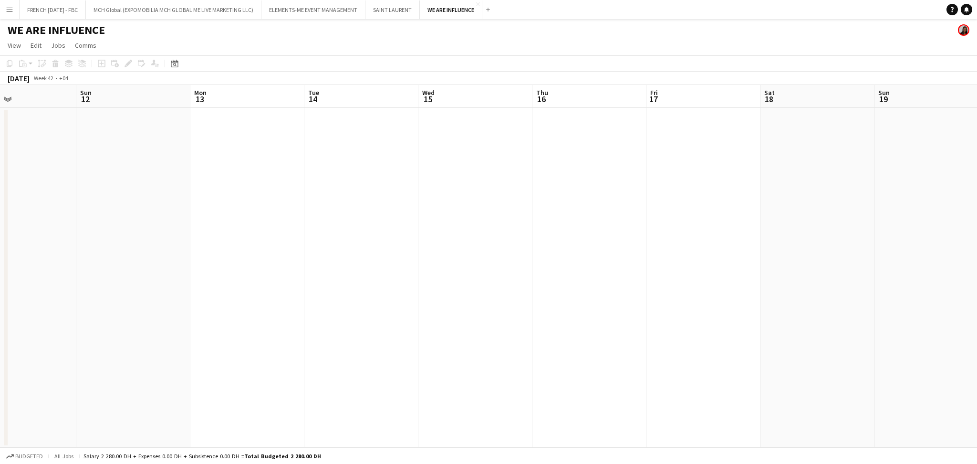
click at [553, 229] on app-calendar-viewport "Thu 9 Fri 10 Sat 11 Sun 12 Mon 13 Tue 14 Wed 15 Thu 16 Fri 17 Sat 18 Sun 19 Mon…" at bounding box center [488, 266] width 977 height 362
drag, startPoint x: 484, startPoint y: 294, endPoint x: 262, endPoint y: 294, distance: 222.7
click at [243, 294] on app-calendar-viewport "Sun 12 Mon 13 Tue 14 Wed 15 Thu 16 Fri 17 Sat 18 Sun 19 Mon 20 Tue 21 Wed 22 Th…" at bounding box center [488, 266] width 977 height 362
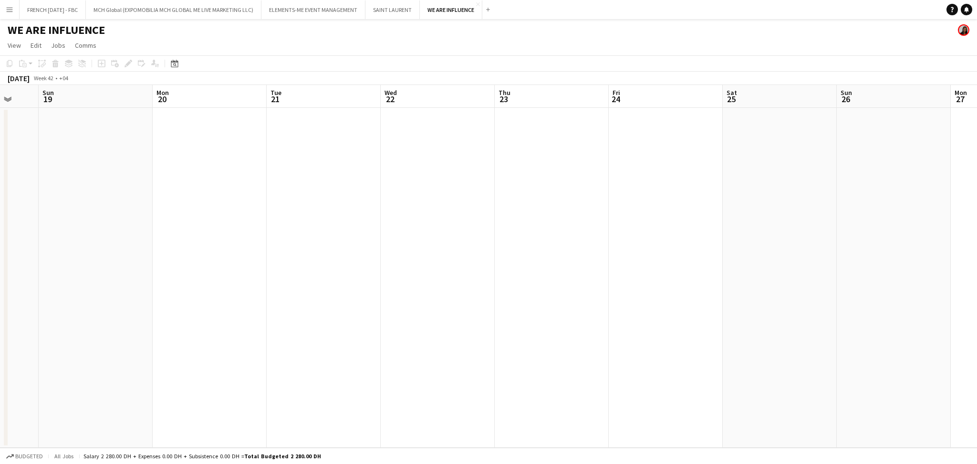
drag, startPoint x: 665, startPoint y: 297, endPoint x: 539, endPoint y: 297, distance: 126.4
click at [539, 297] on app-calendar-viewport "Wed 15 Thu 16 Fri 17 Sat 18 Sun 19 Mon 20 Tue 21 Wed 22 Thu 23 Fri 24 Sat 25 Su…" at bounding box center [488, 266] width 977 height 362
drag, startPoint x: 748, startPoint y: 287, endPoint x: 430, endPoint y: 294, distance: 318.2
click at [428, 294] on app-calendar-viewport "Sat 18 Sun 19 Mon 20 Tue 21 Wed 22 Thu 23 Fri 24 Sat 25 Sun 26 Mon 27 Tue 28 We…" at bounding box center [488, 266] width 977 height 362
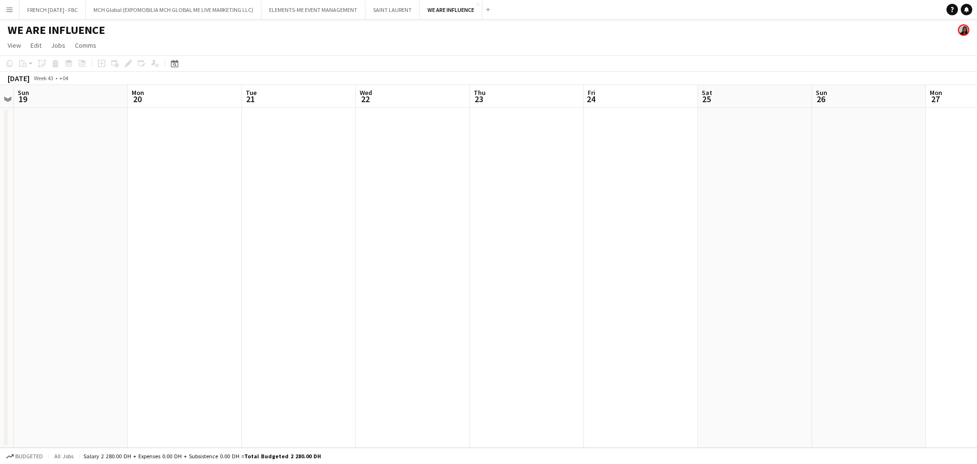
drag, startPoint x: 407, startPoint y: 297, endPoint x: 702, endPoint y: 299, distance: 294.7
click at [702, 299] on app-calendar-viewport "Fri 17 Sat 18 Sun 19 Mon 20 Tue 21 Wed 22 Thu 23 Fri 24 Sat 25 Sun 26 Mon 27 Tu…" at bounding box center [488, 266] width 977 height 362
